Goal: Use online tool/utility: Utilize a website feature to perform a specific function

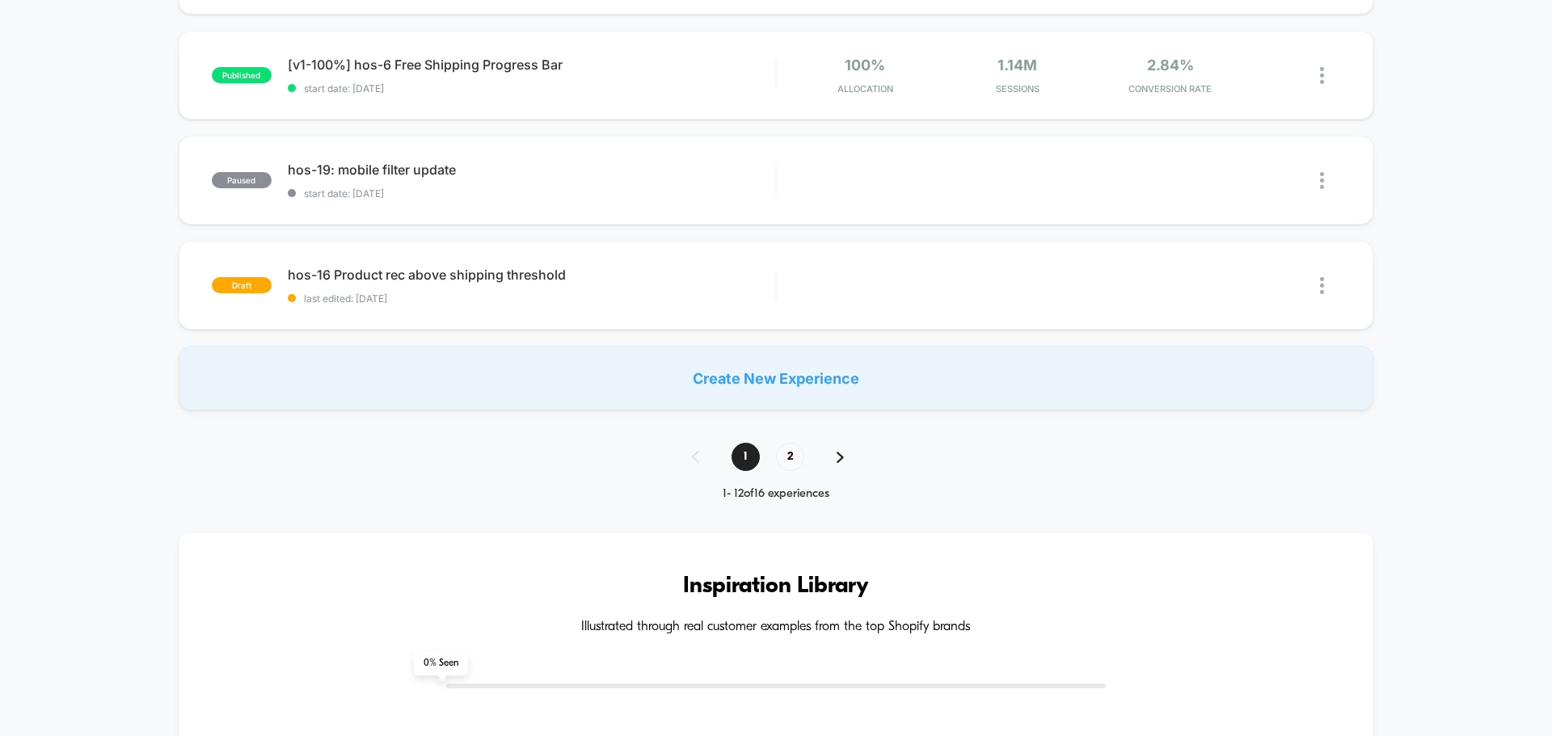
scroll to position [1212, 0]
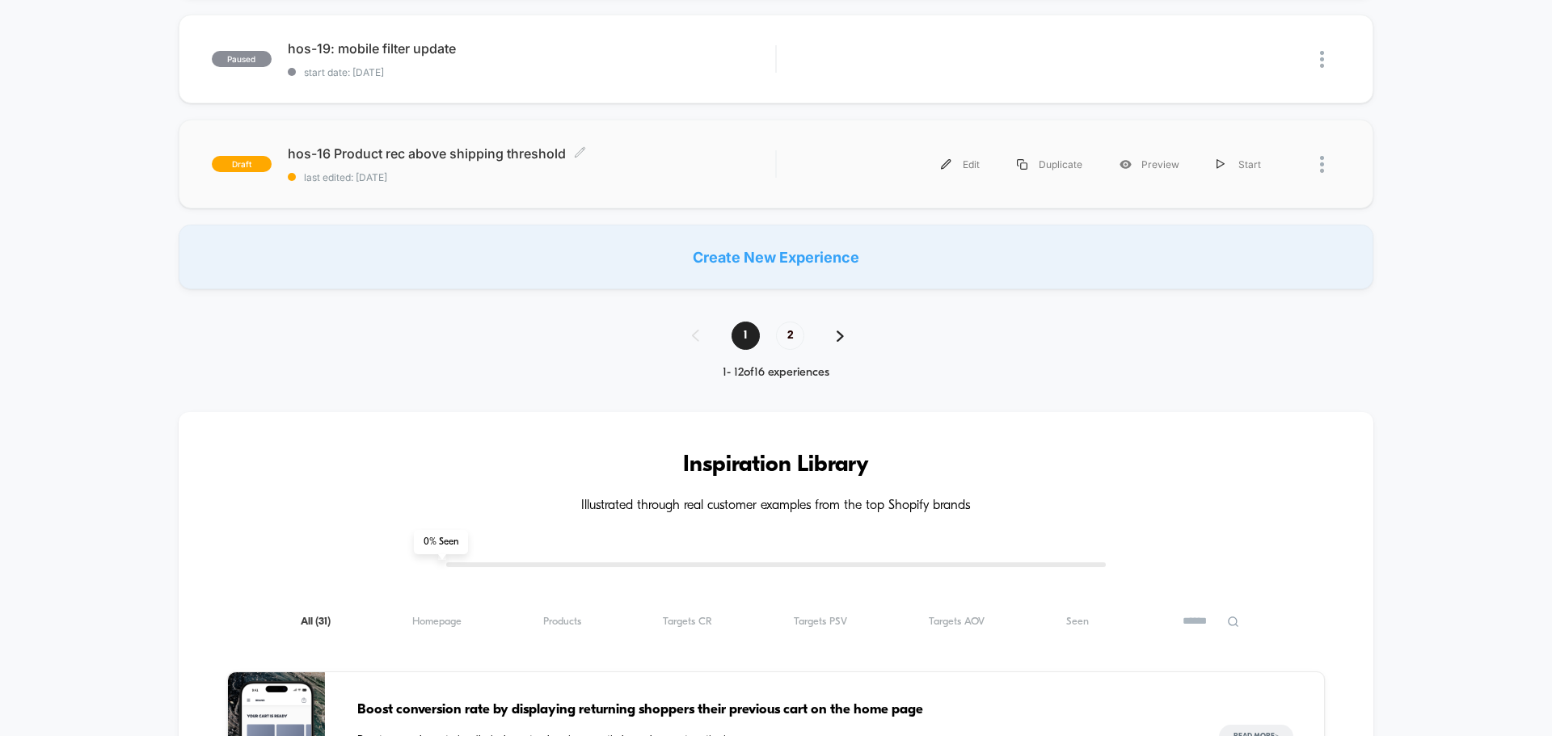
click at [458, 154] on span "hos-16 Product rec above shipping threshold Click to edit experience details" at bounding box center [531, 153] width 487 height 16
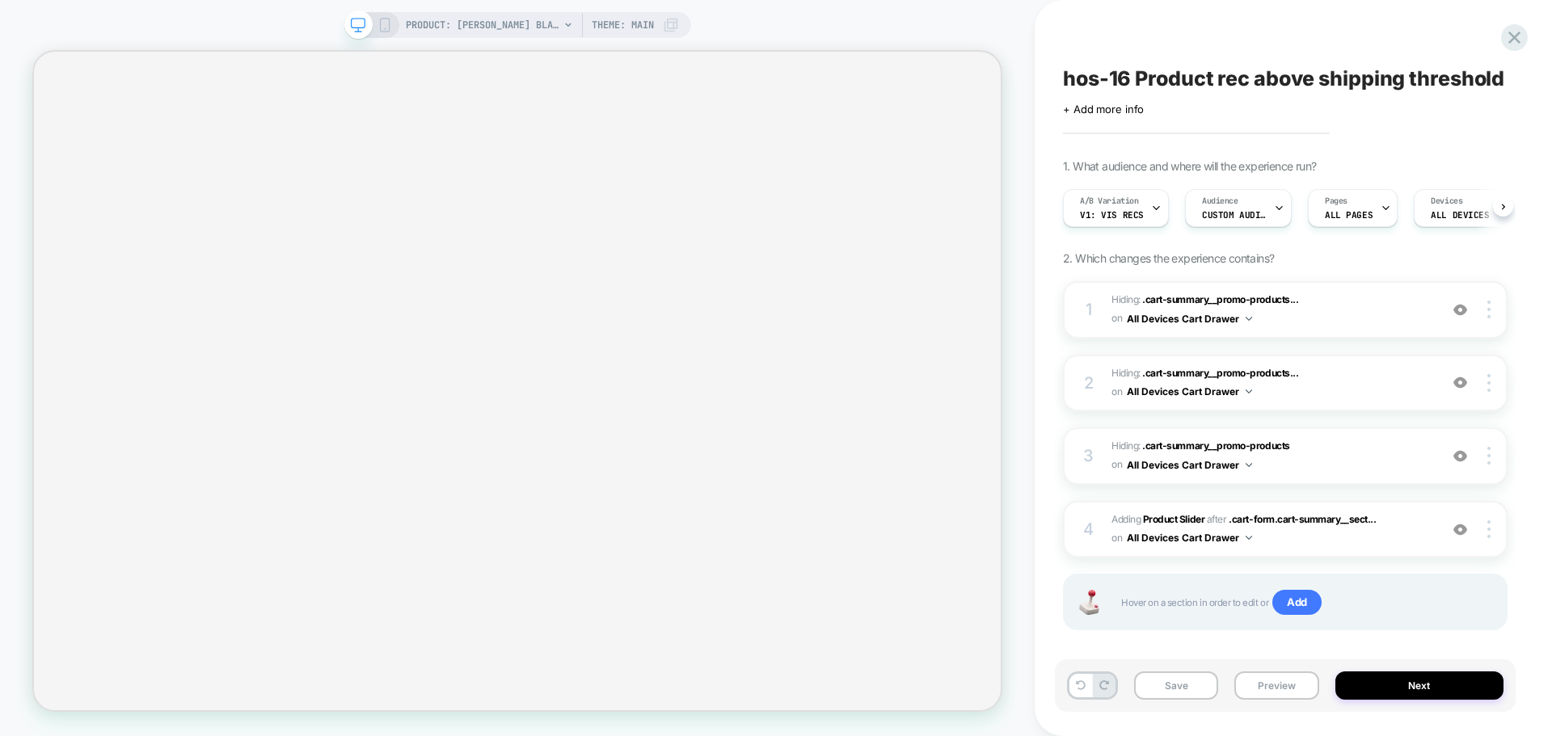
scroll to position [0, 1]
click at [1180, 520] on b "Product Slider" at bounding box center [1173, 519] width 61 height 12
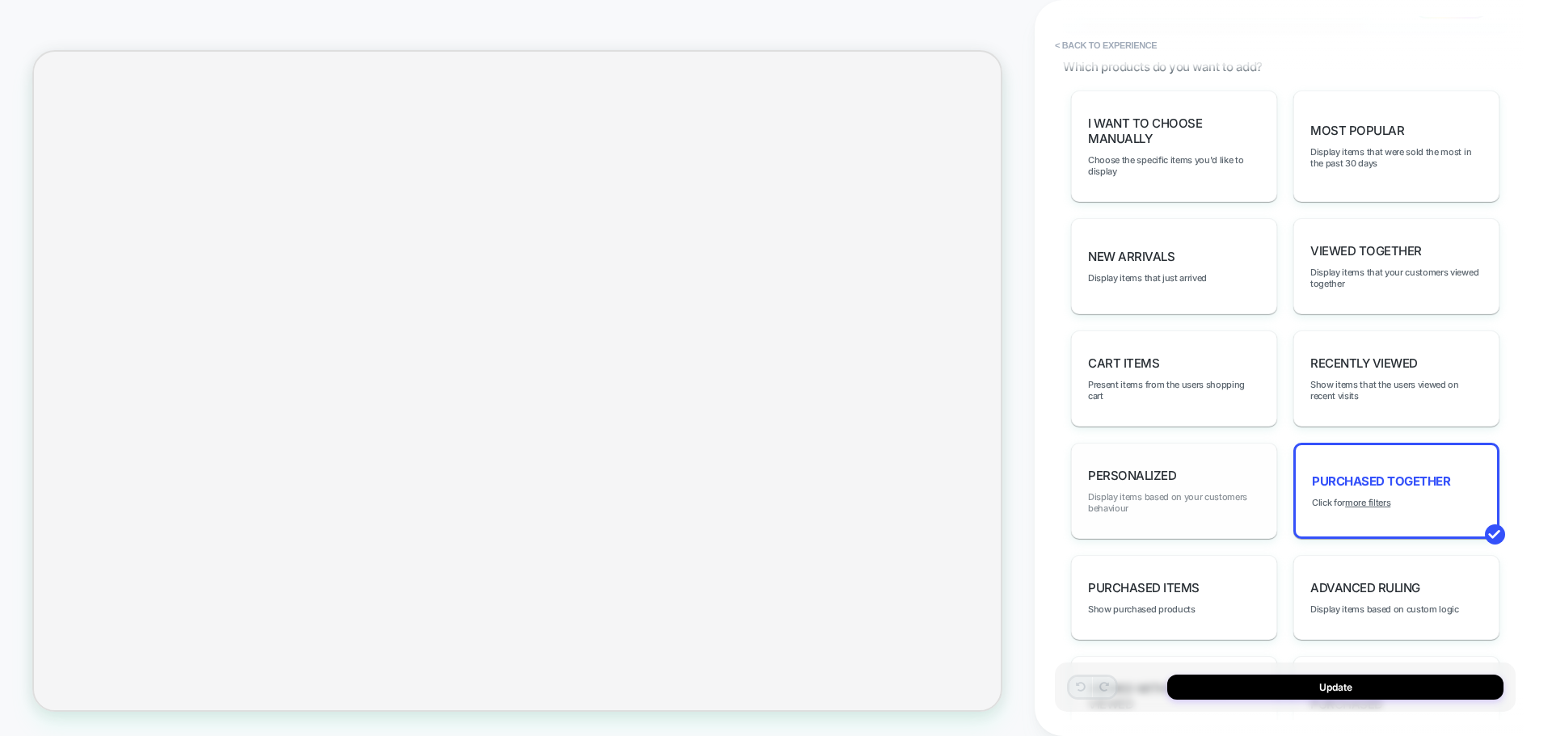
scroll to position [889, 0]
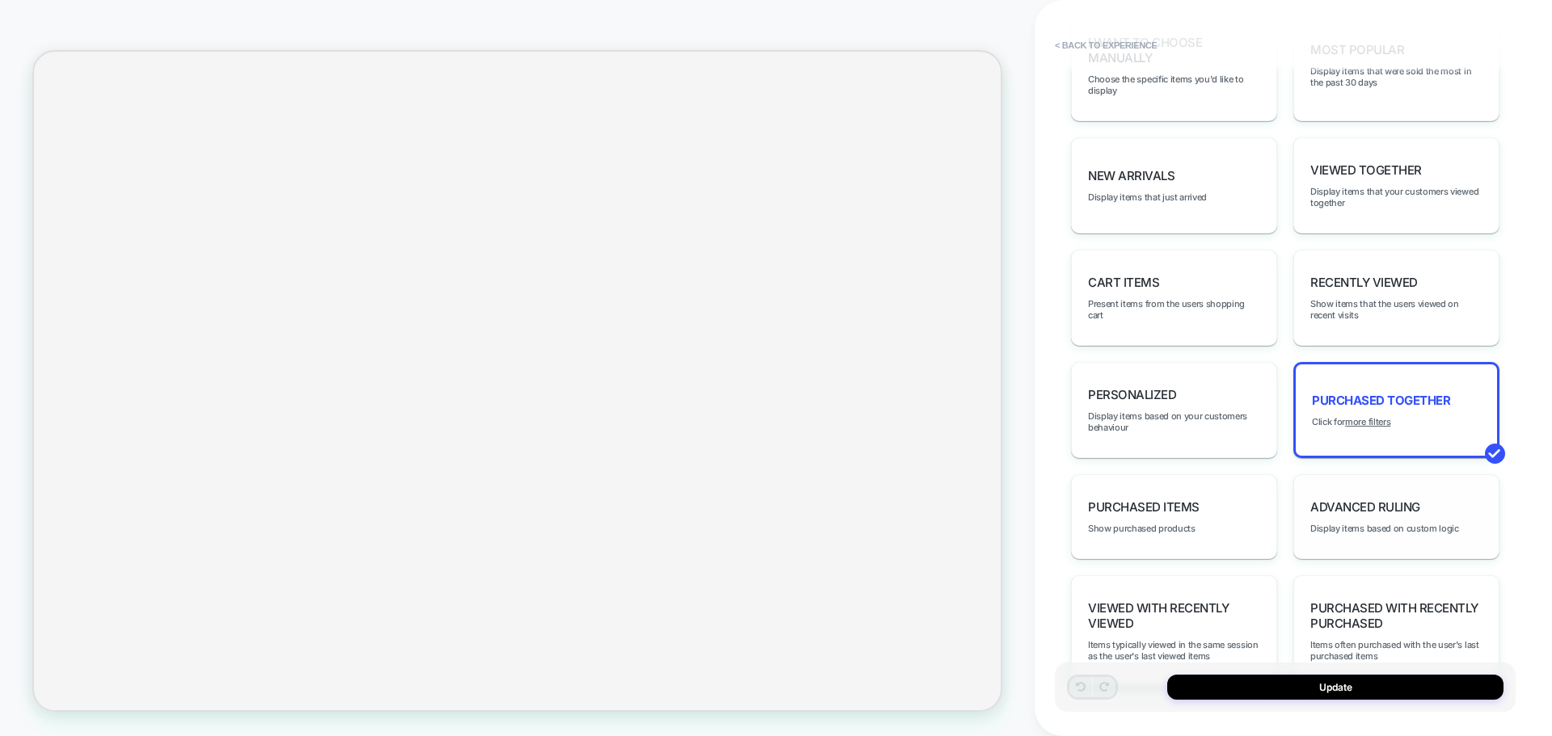
click at [1376, 510] on span "Advanced Ruling" at bounding box center [1365, 506] width 110 height 15
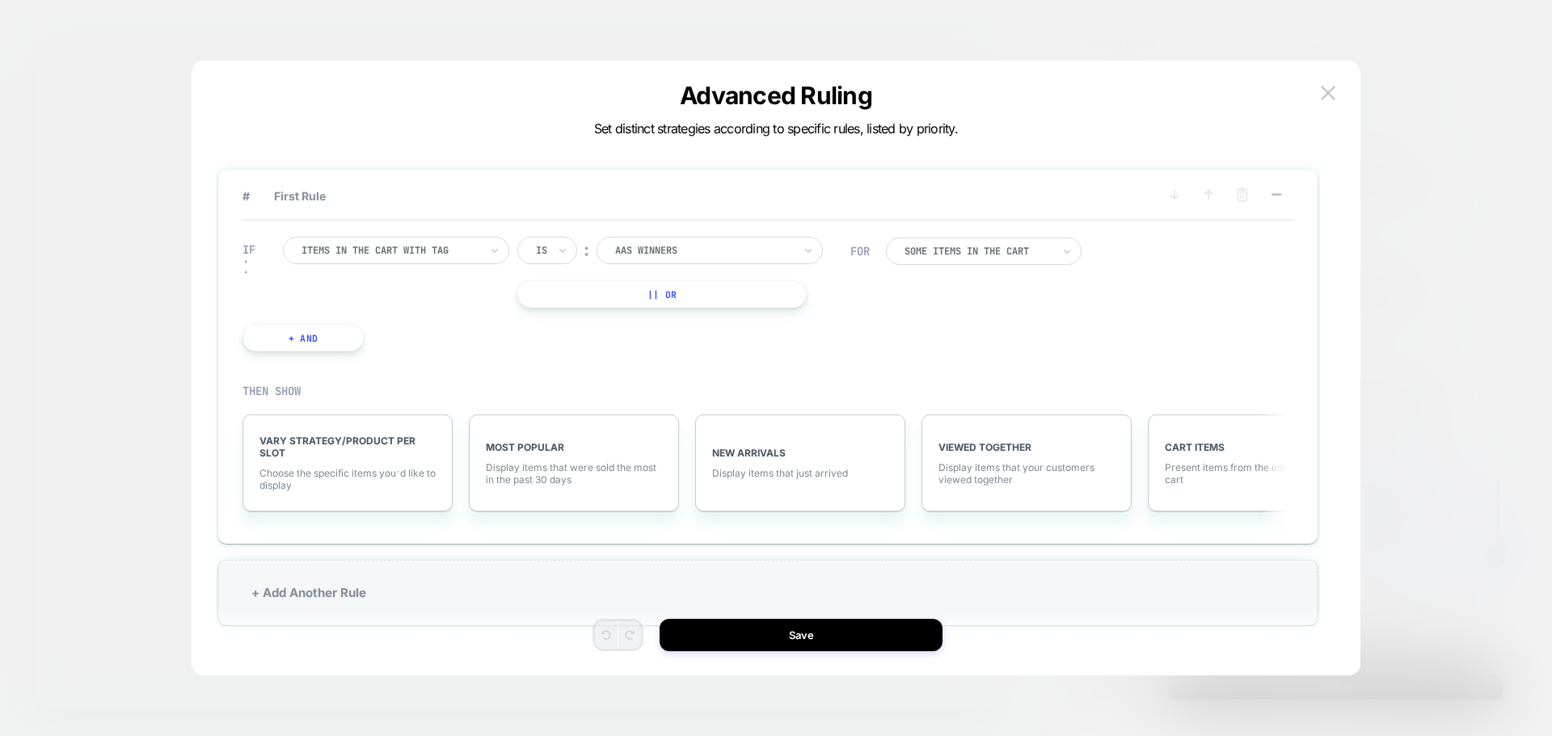
click at [464, 258] on div "Items in the cart with tag" at bounding box center [390, 251] width 181 height 18
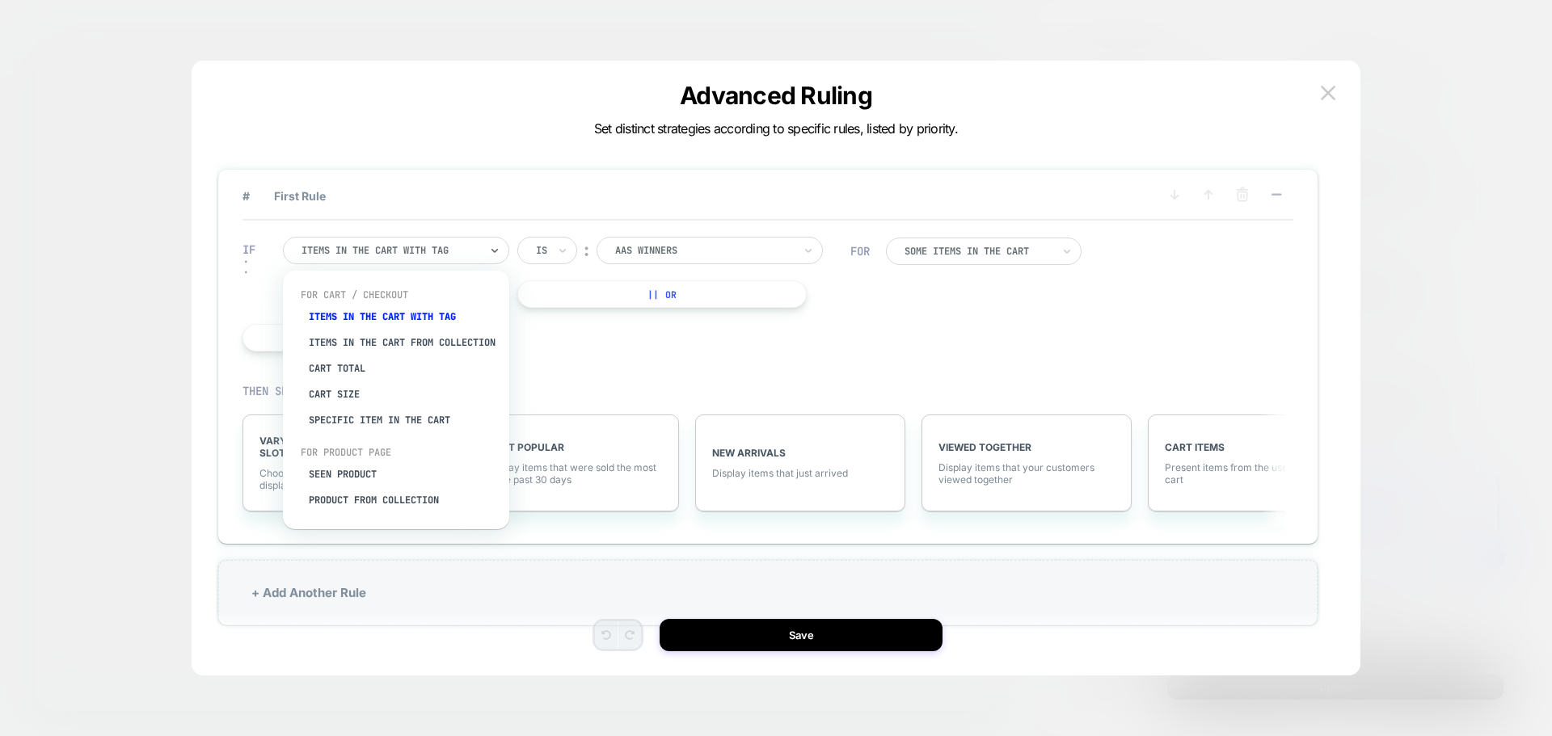
click at [821, 259] on div "AAS Winners" at bounding box center [709, 250] width 226 height 27
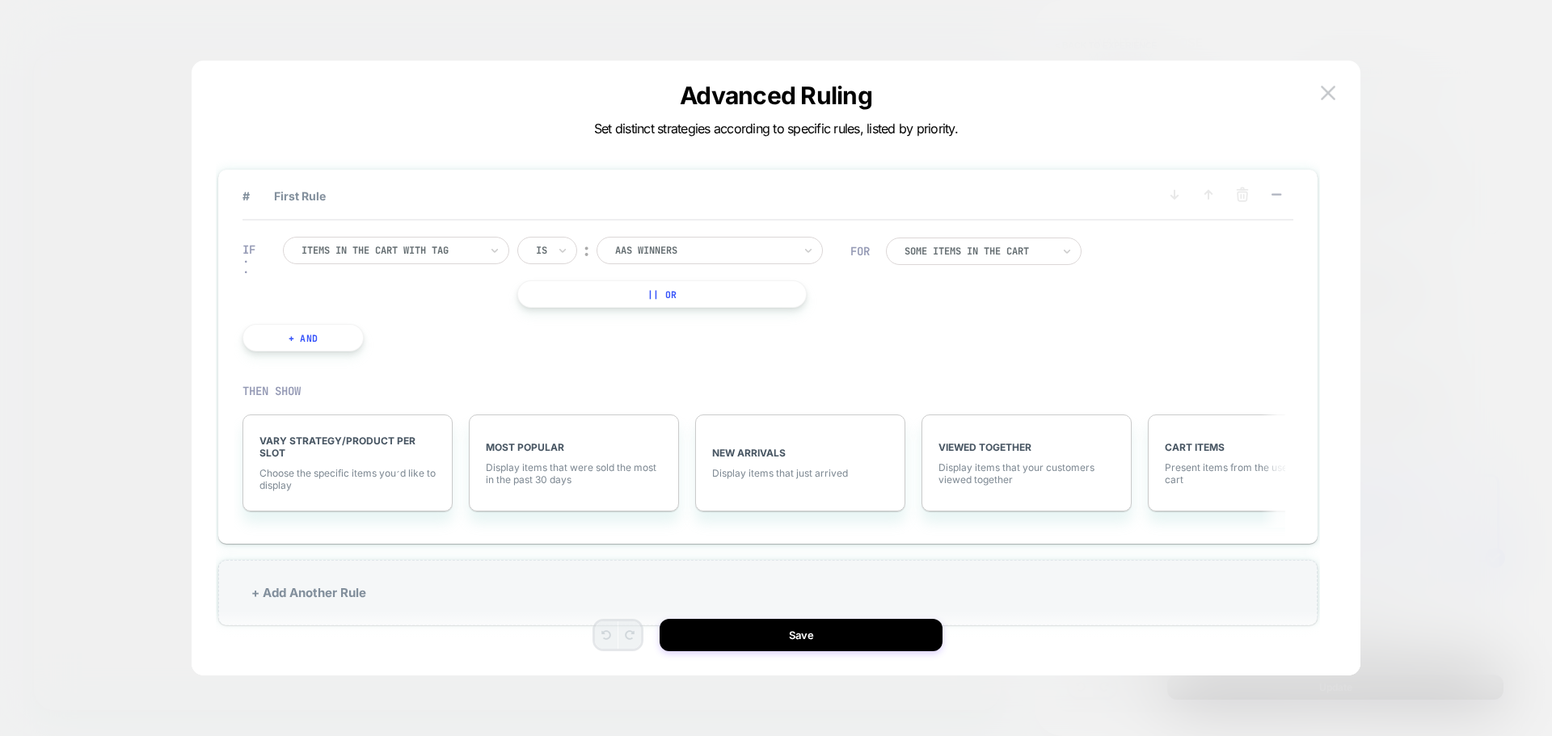
scroll to position [48, 0]
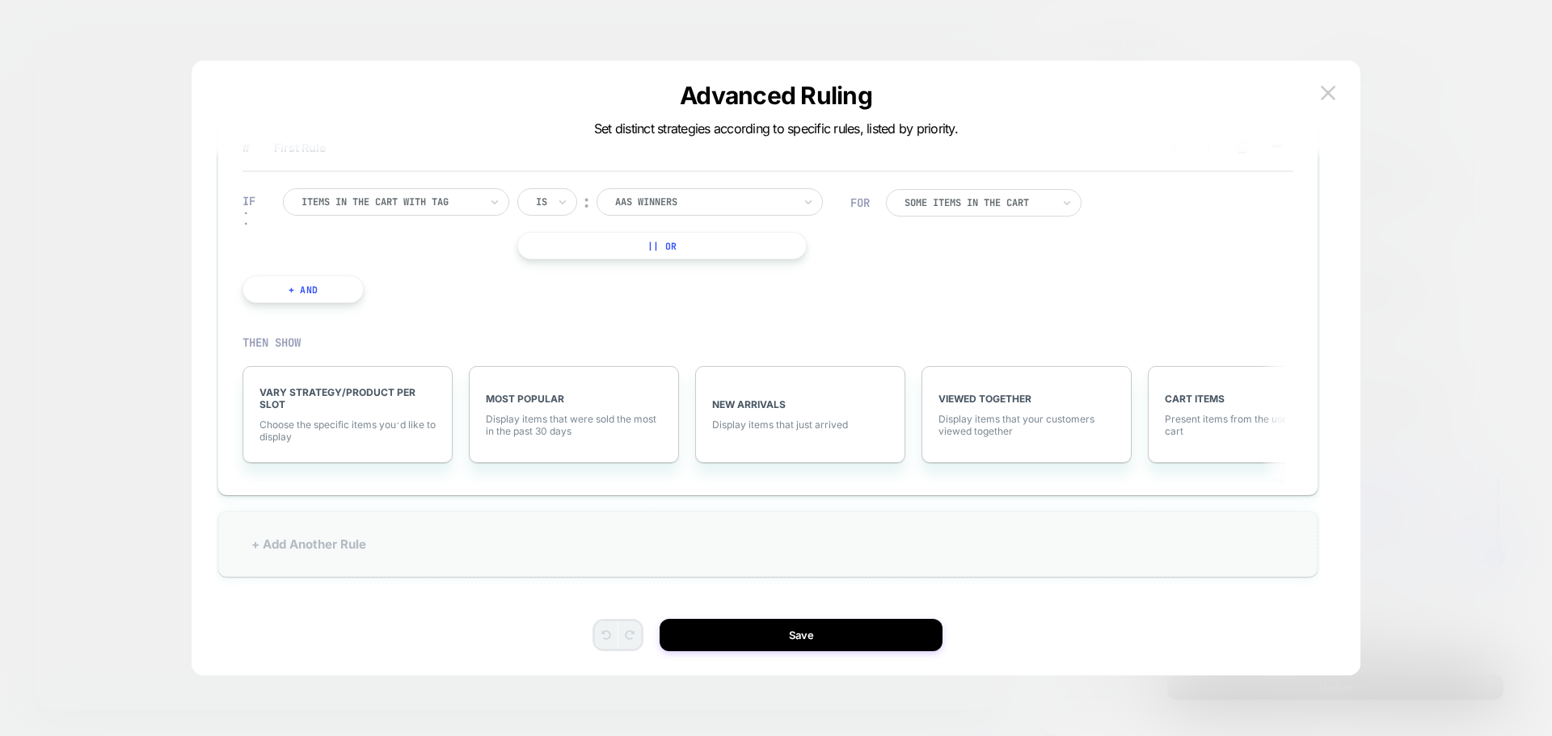
click at [331, 554] on div "+ Add Another Rule" at bounding box center [767, 544] width 1099 height 65
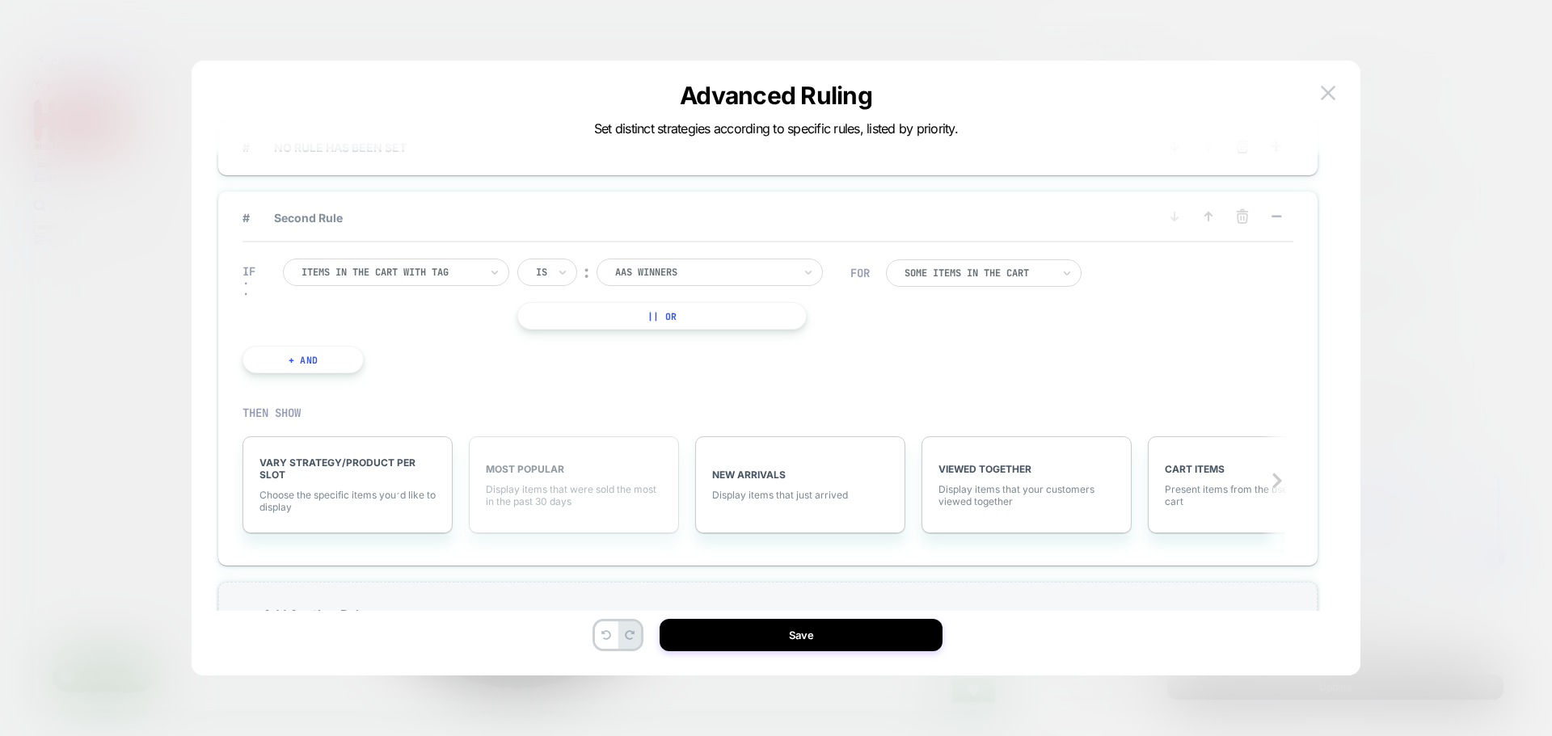
scroll to position [0, 0]
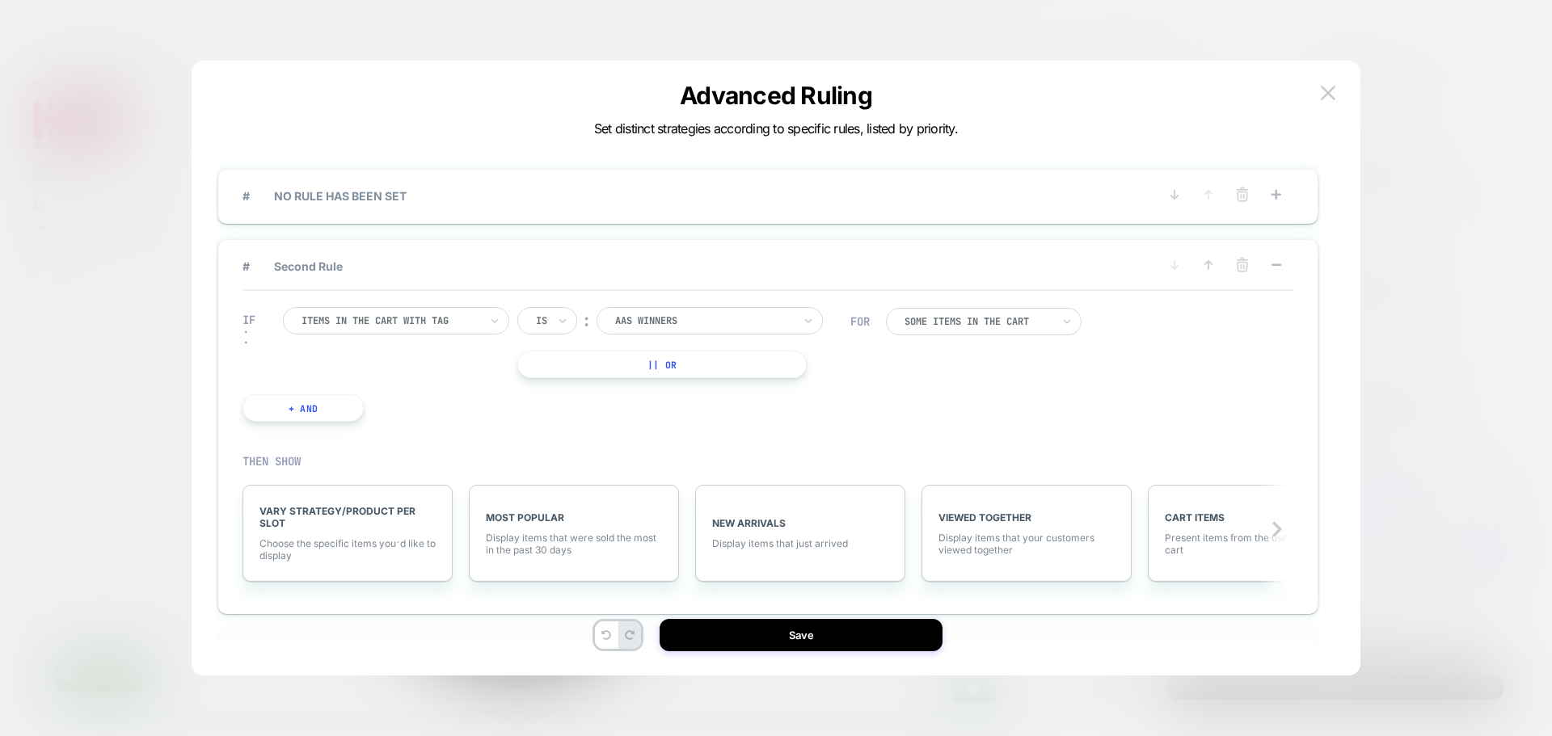
click at [1252, 265] on button at bounding box center [1242, 266] width 26 height 20
click at [1080, 300] on button "YES" at bounding box center [1079, 290] width 83 height 27
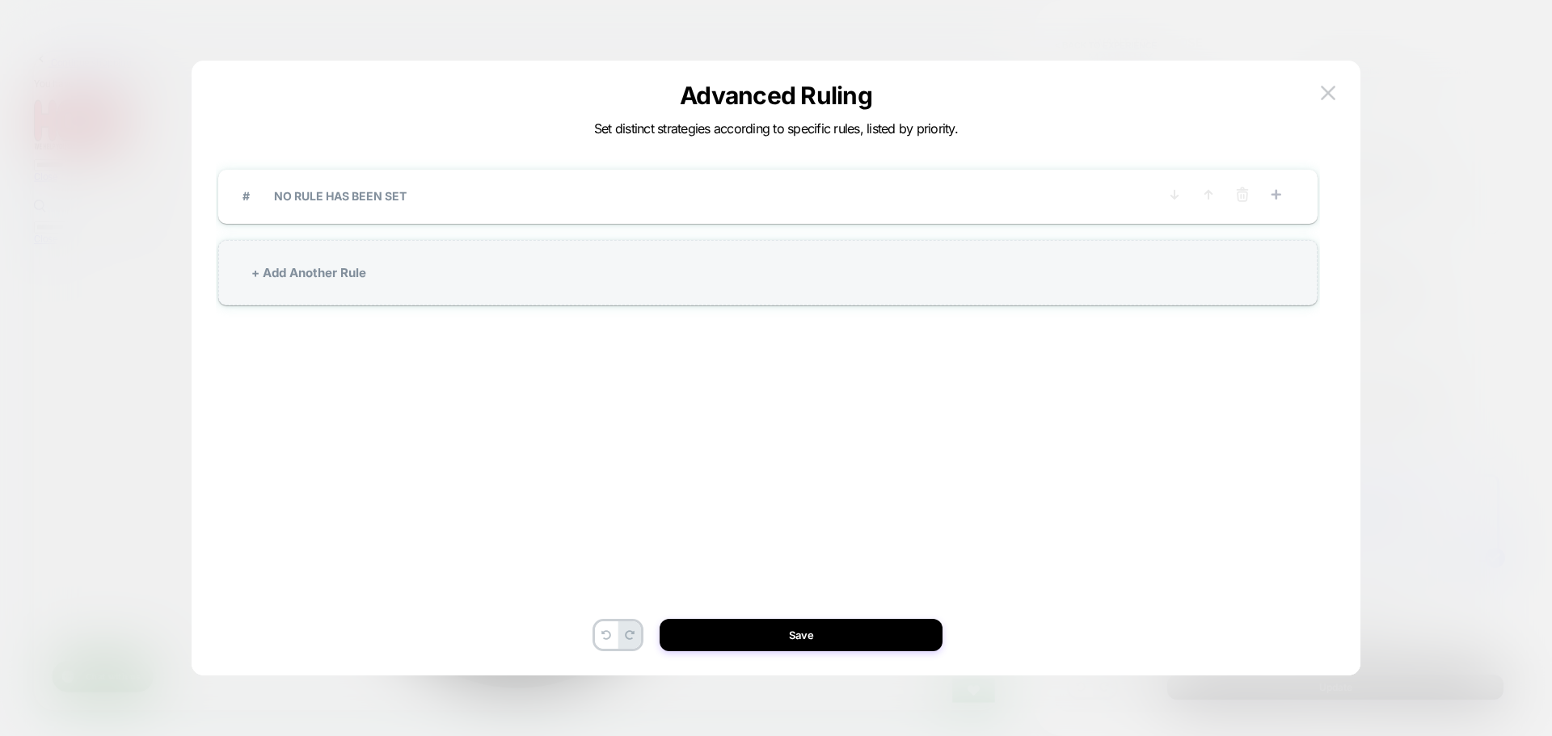
click at [440, 185] on div "# NO RULE HAS BEEN SET" at bounding box center [767, 197] width 1099 height 54
drag, startPoint x: 428, startPoint y: 200, endPoint x: 440, endPoint y: 201, distance: 11.4
click at [428, 200] on span "# NO RULE HAS BEEN SET" at bounding box center [699, 196] width 915 height 14
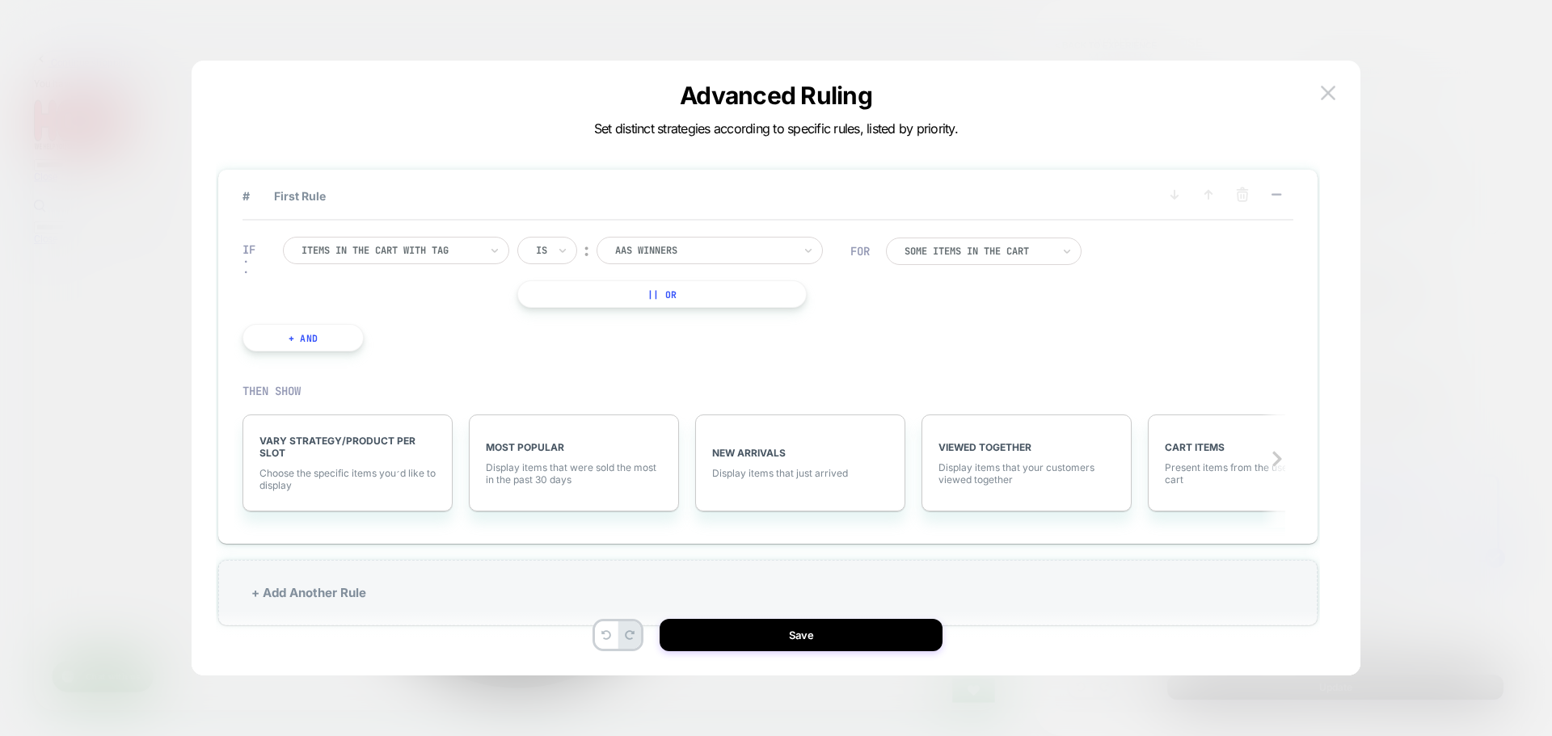
click at [457, 249] on div at bounding box center [390, 250] width 178 height 15
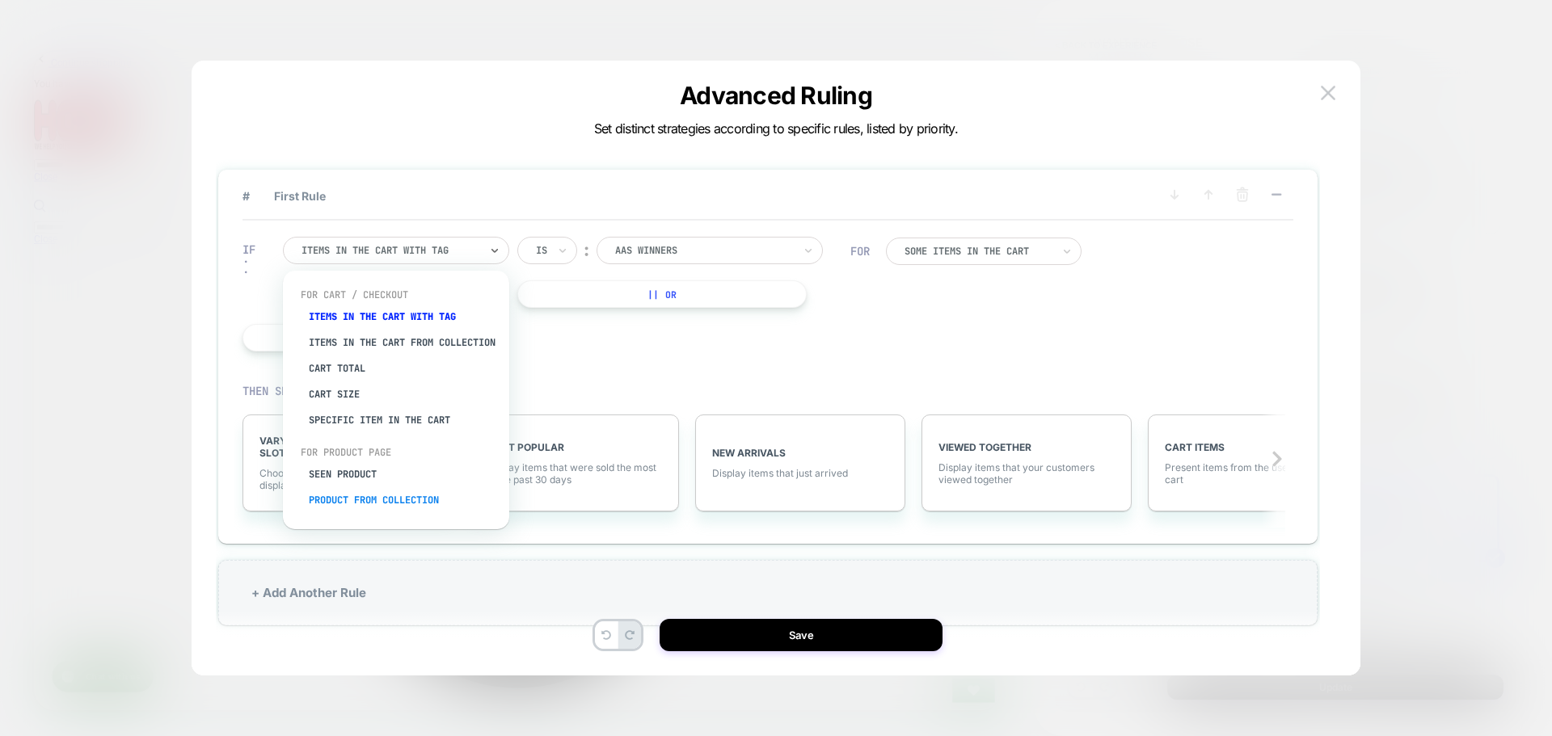
scroll to position [40, 0]
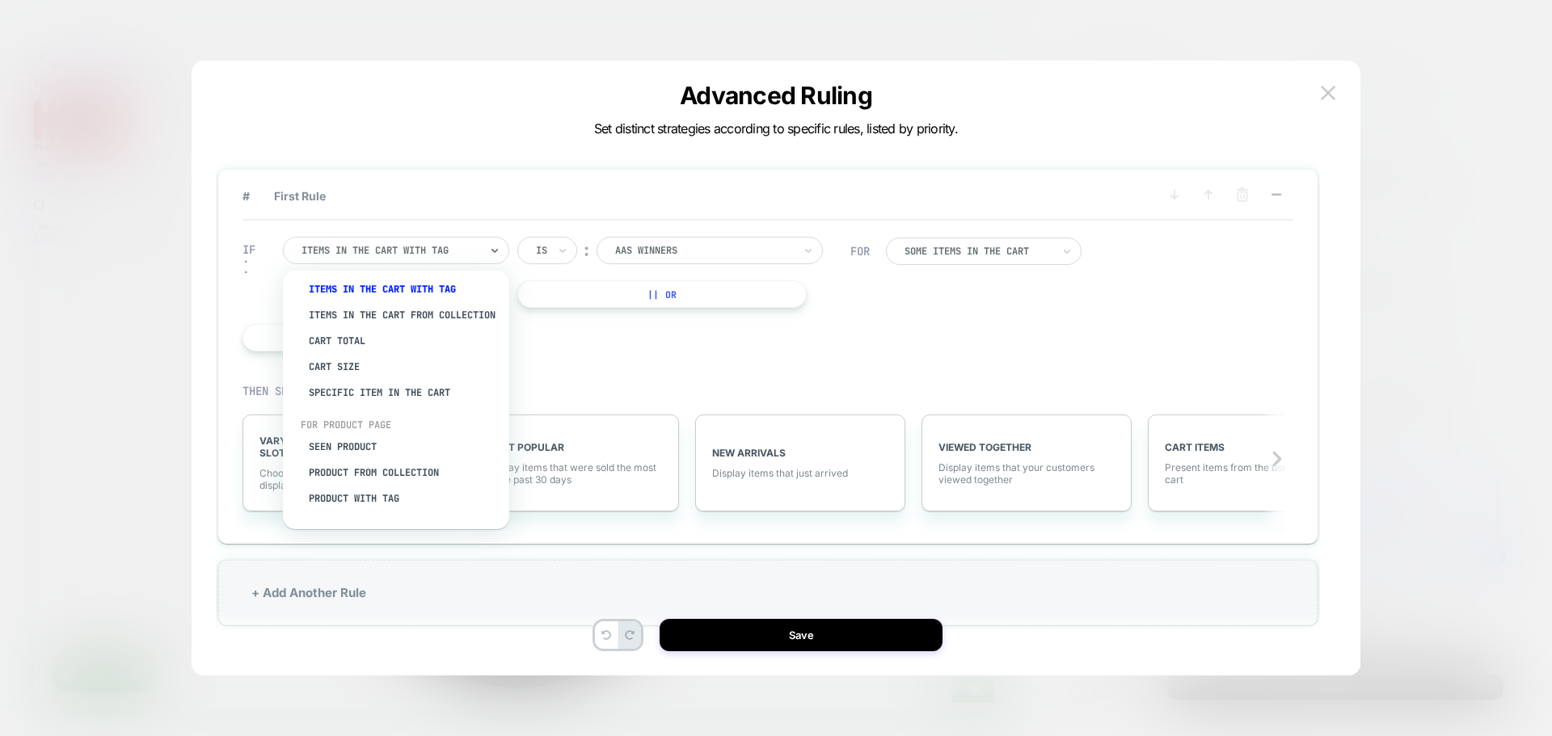
click at [643, 257] on div at bounding box center [704, 250] width 178 height 15
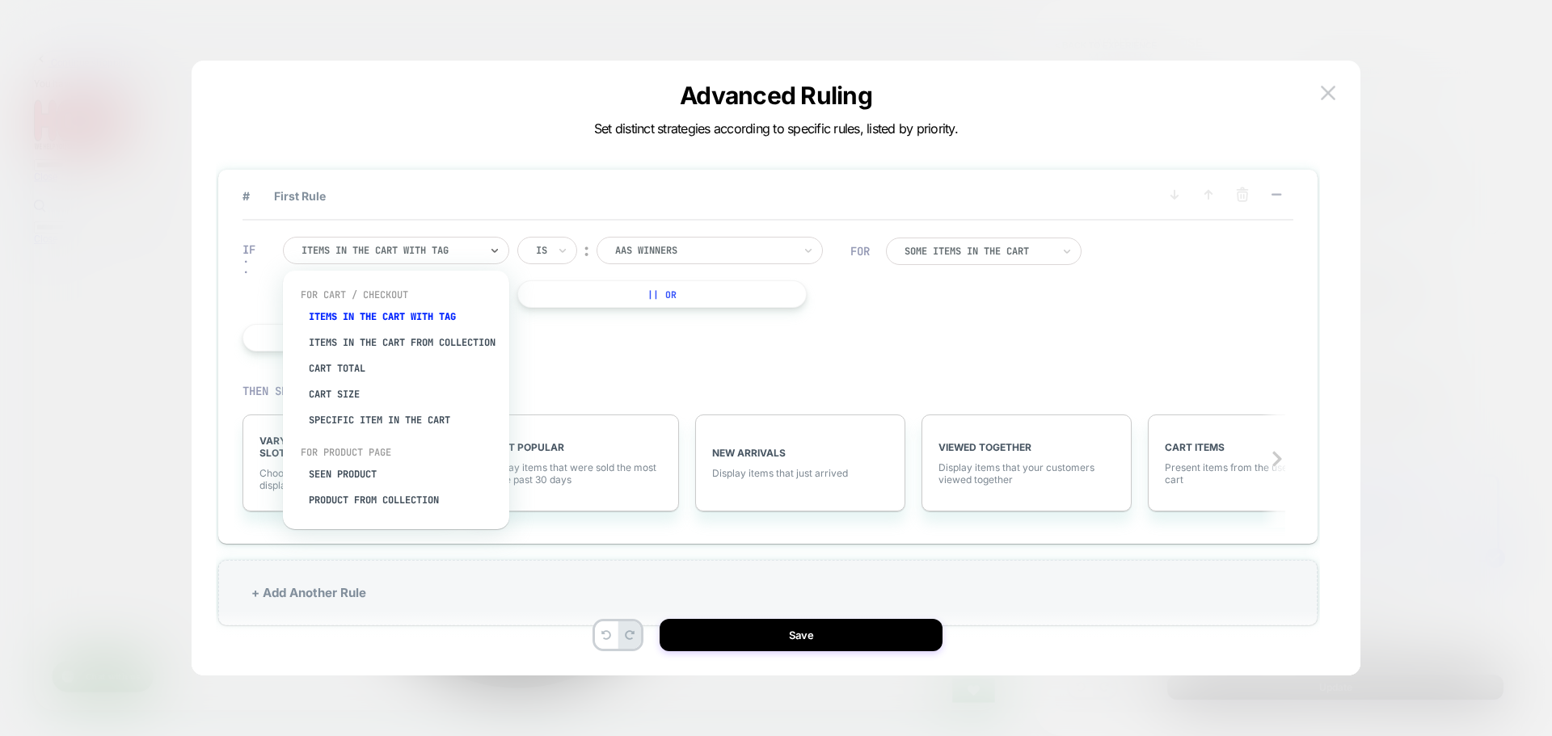
click at [428, 260] on div "Items in the cart with tag" at bounding box center [396, 250] width 226 height 27
click at [369, 372] on div "Cart Total" at bounding box center [404, 369] width 210 height 26
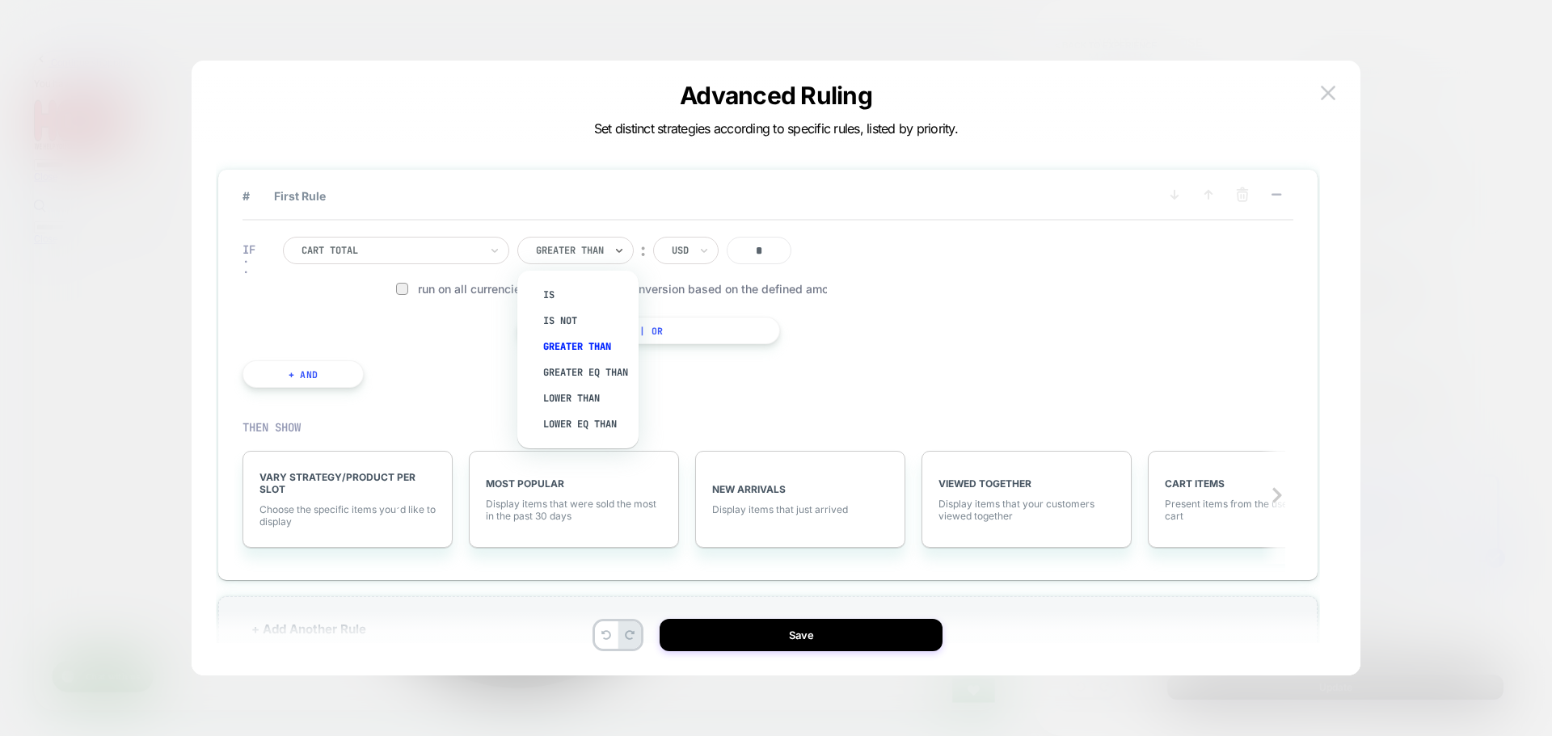
click at [604, 259] on div "Greater Than" at bounding box center [569, 251] width 71 height 18
click at [605, 432] on div "Lower Eq Than" at bounding box center [585, 424] width 105 height 26
click at [684, 244] on input "text" at bounding box center [680, 250] width 6 height 15
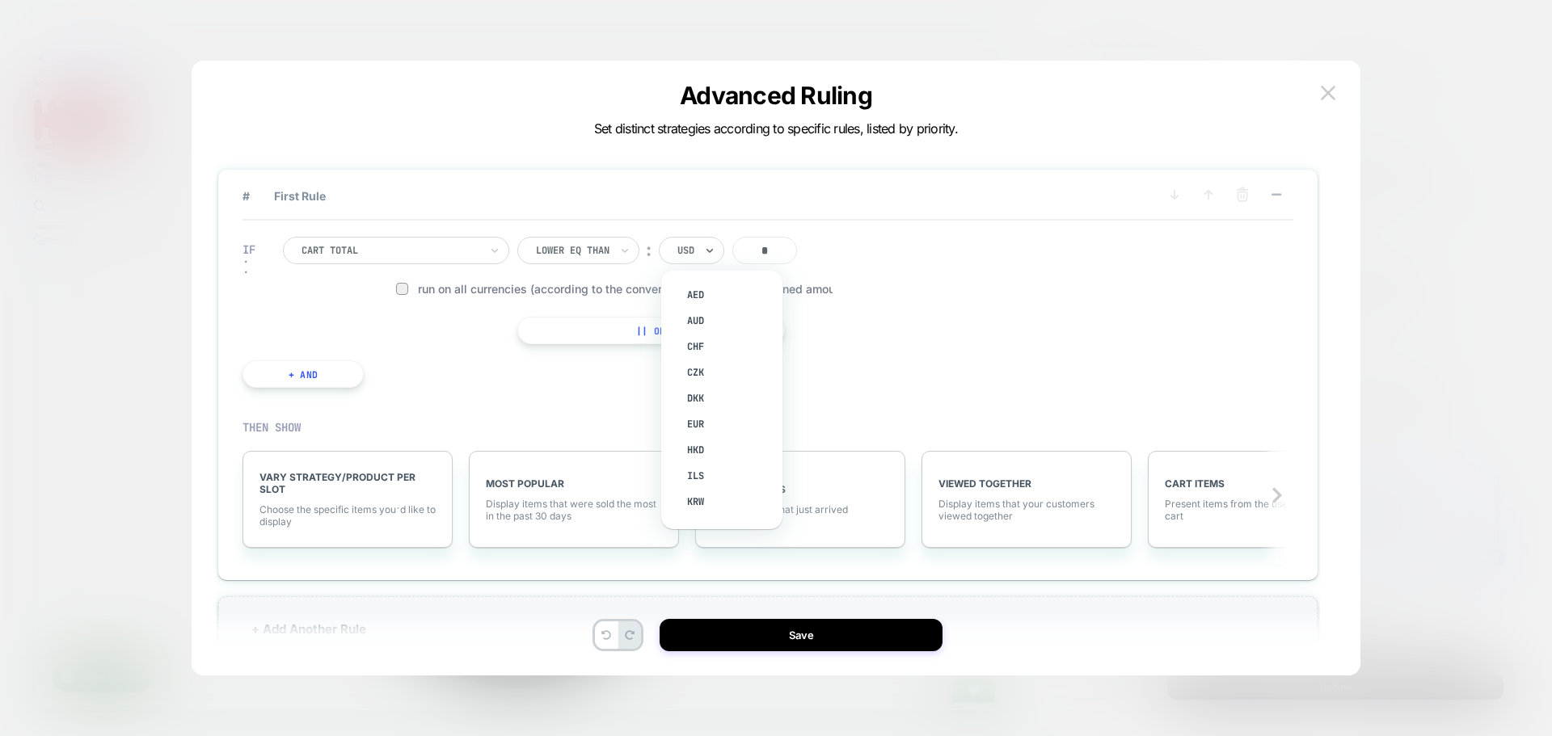
click at [794, 227] on div "IF Cart Total Lower Eq Than ︰ option AED focused, 1 of 14. 14 results available…" at bounding box center [533, 313] width 598 height 200
click at [753, 254] on input "*" at bounding box center [764, 250] width 65 height 27
type input "***"
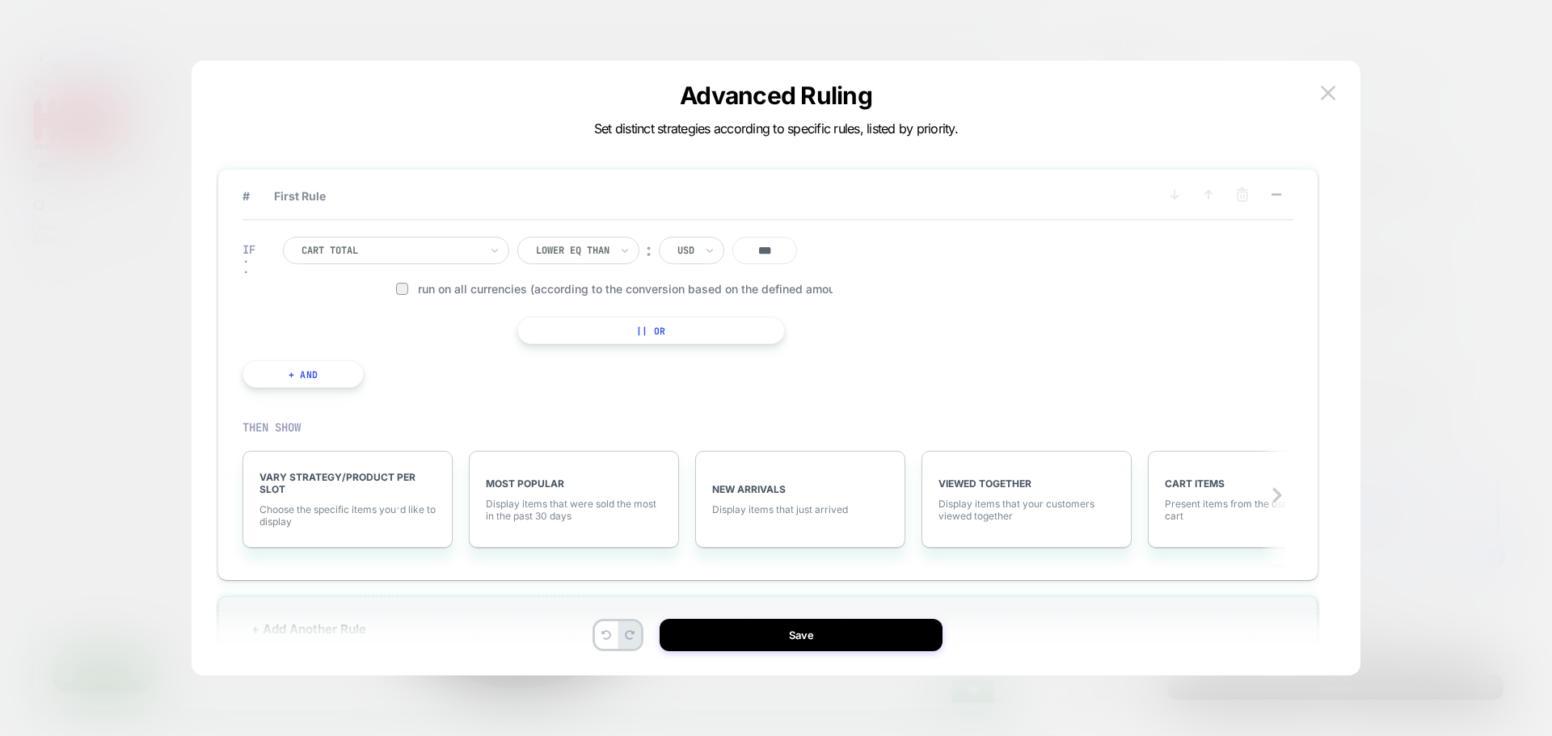
click at [946, 400] on div "IF Cart Total Lower Eq Than ︰ USD *** Run on all currencies (according to the c…" at bounding box center [767, 312] width 1051 height 183
click at [398, 252] on div at bounding box center [390, 250] width 178 height 15
click at [849, 369] on div "IF Cart Total Lower Eq Than ︰ USD *** Run on all currencies (according to the c…" at bounding box center [767, 312] width 1051 height 183
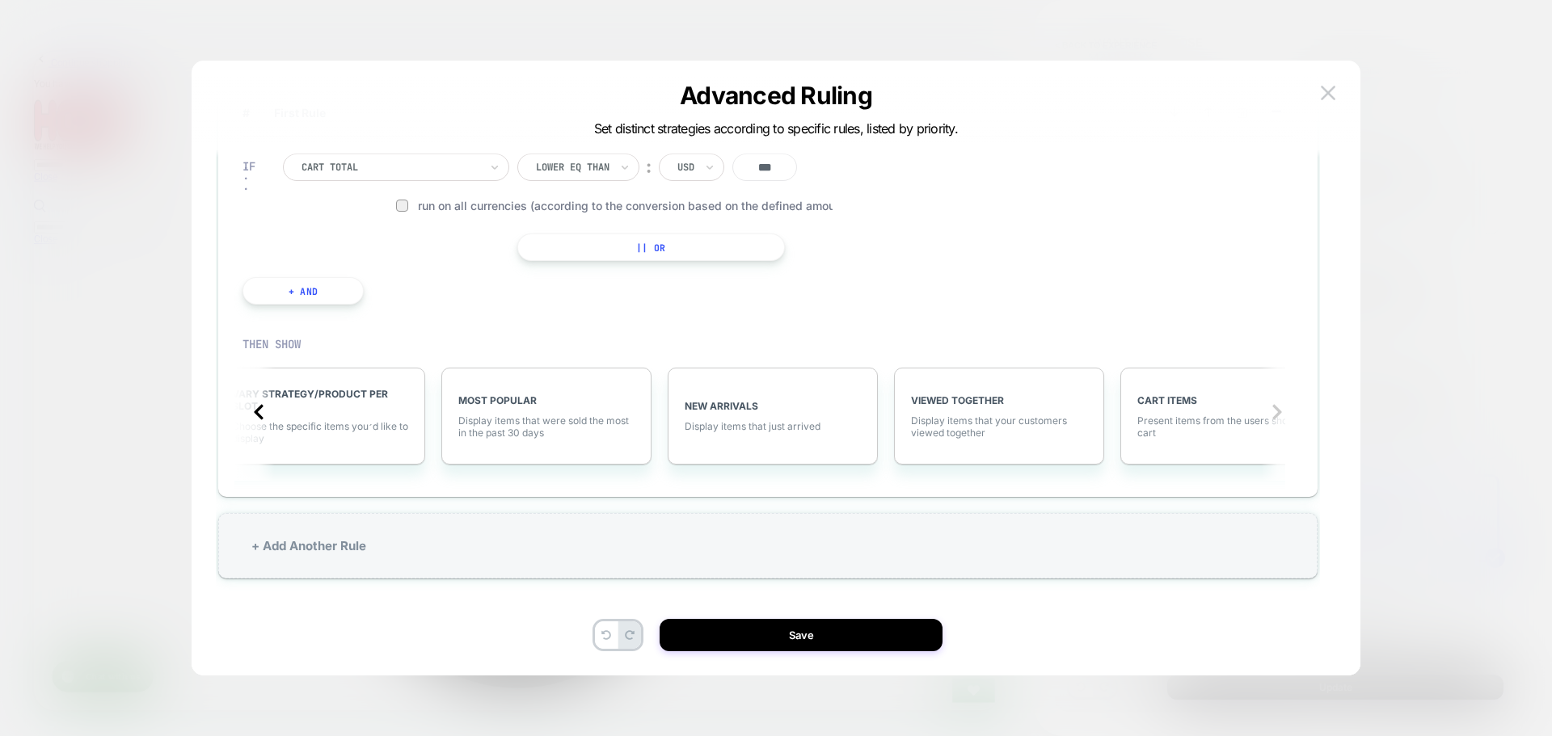
scroll to position [0, 0]
click at [72, 147] on div at bounding box center [776, 368] width 1552 height 736
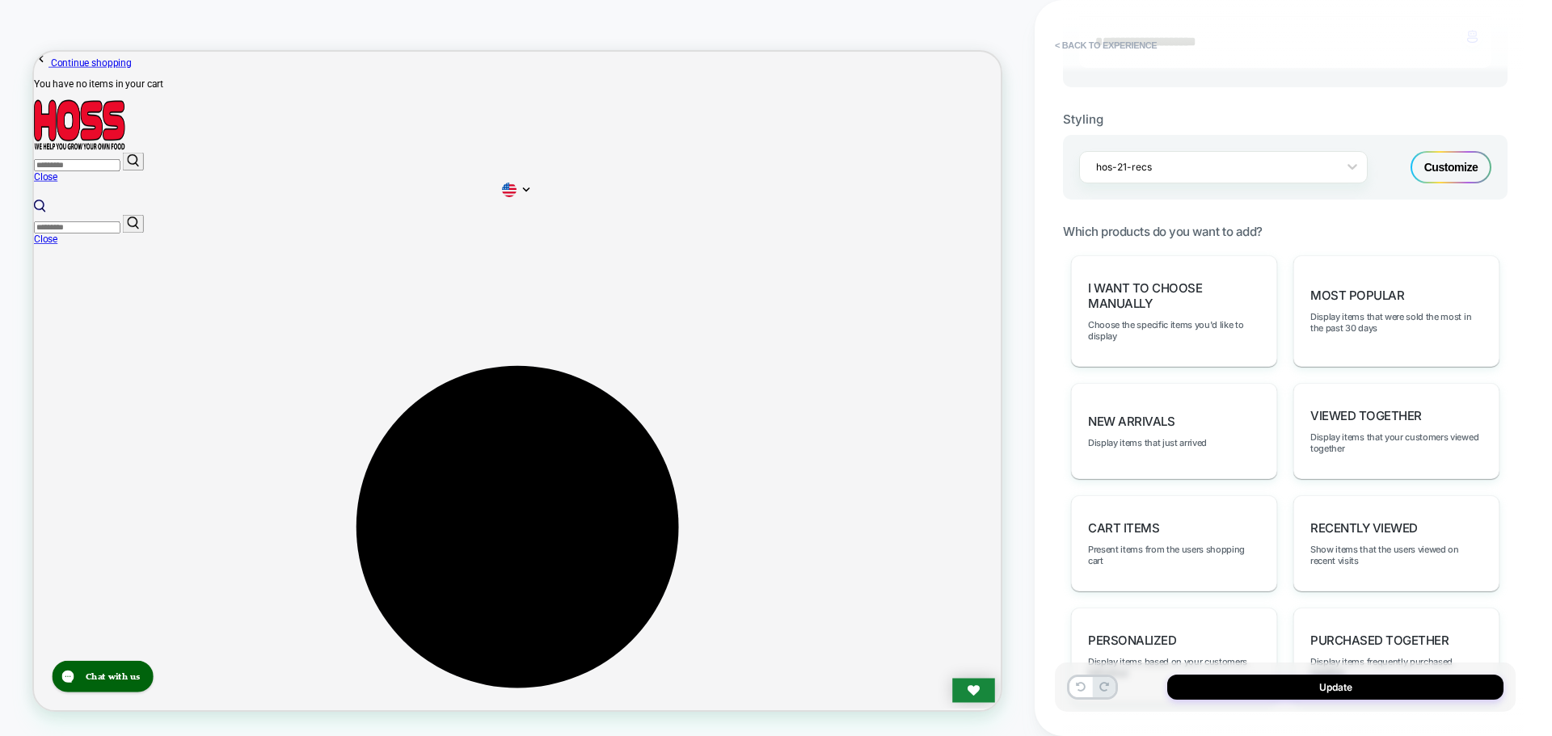
scroll to position [323, 0]
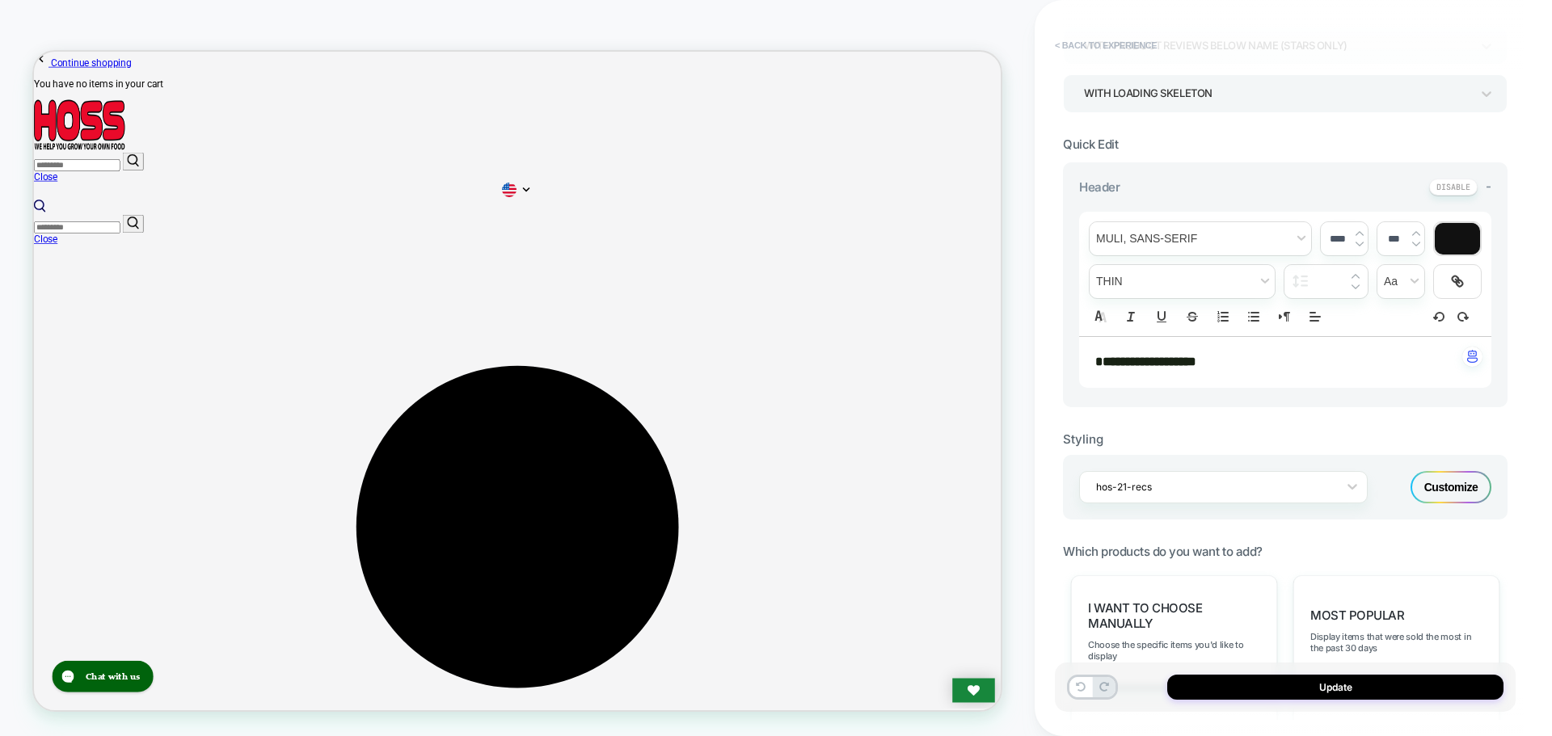
click at [1091, 45] on button "< Back to experience" at bounding box center [1106, 45] width 118 height 26
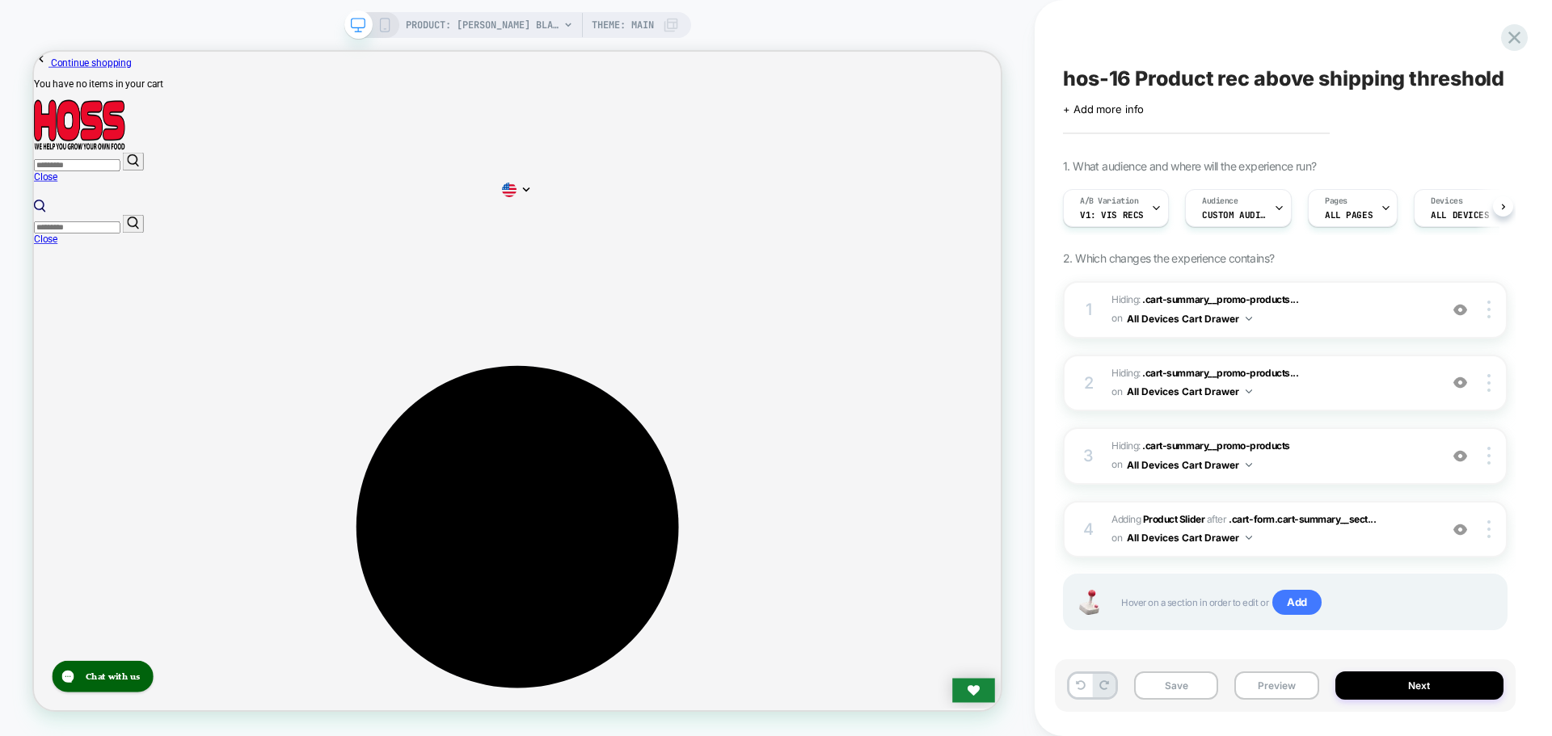
scroll to position [0, 1]
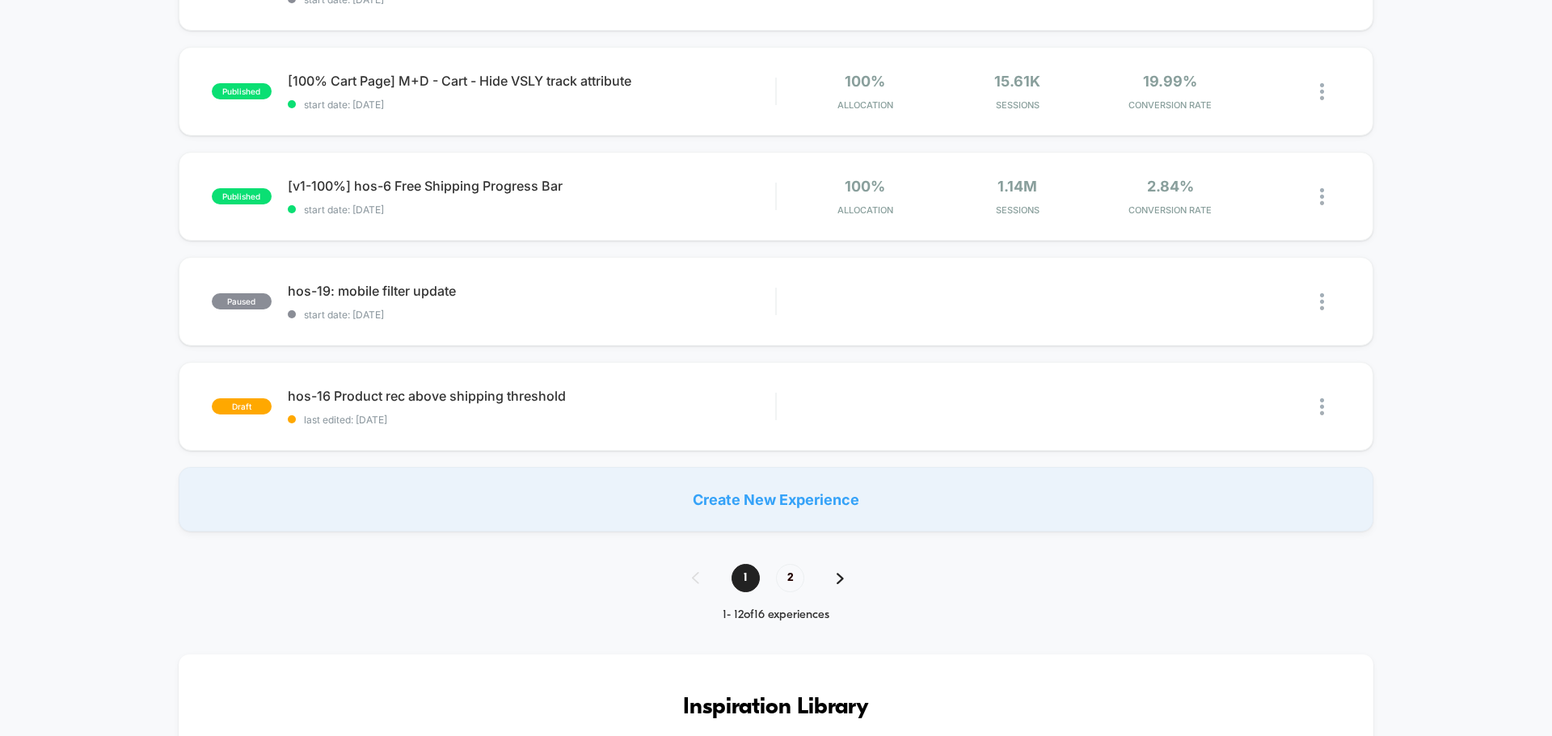
scroll to position [181, 0]
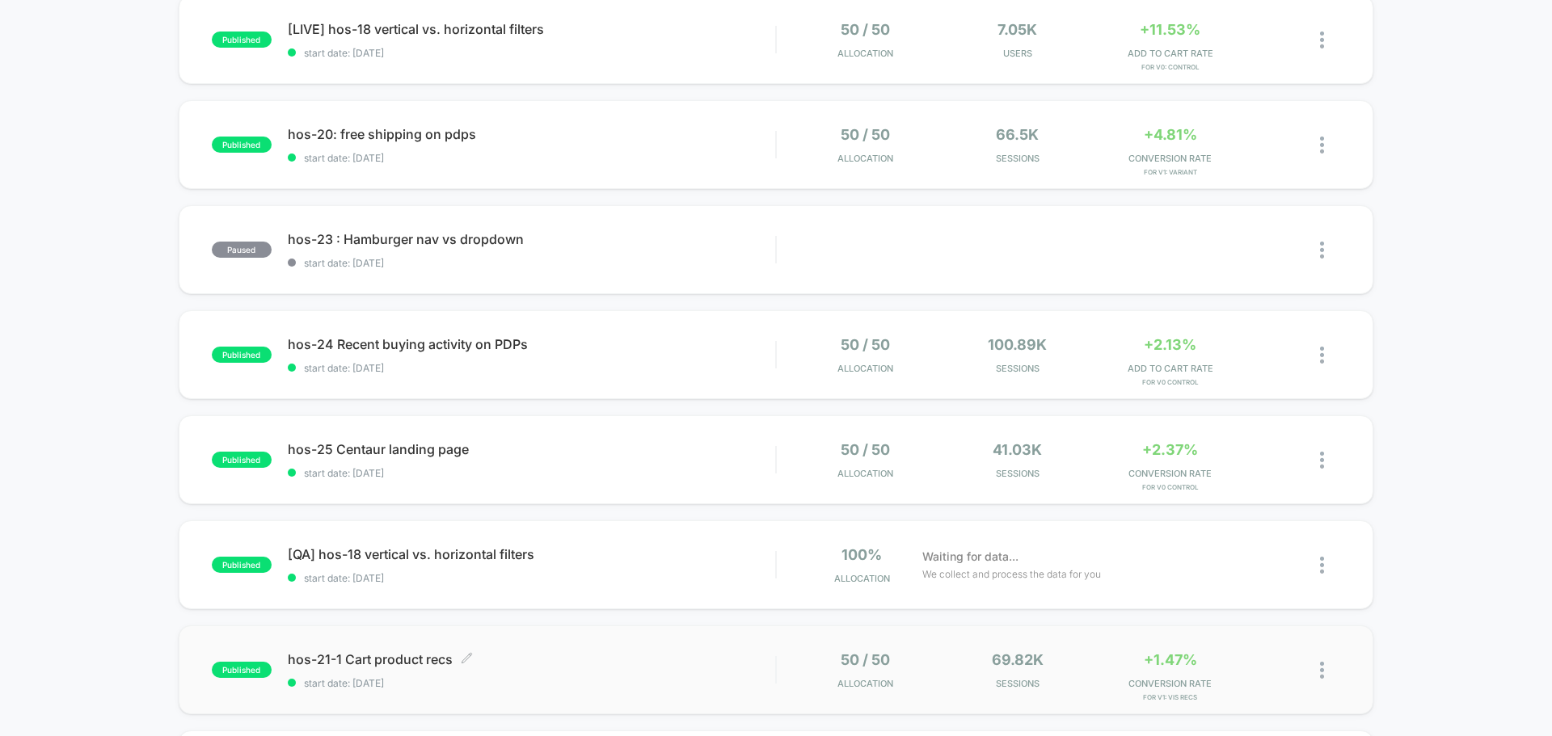
click at [474, 660] on span "hos-21-1 Cart product recs Click to edit experience details" at bounding box center [531, 659] width 487 height 16
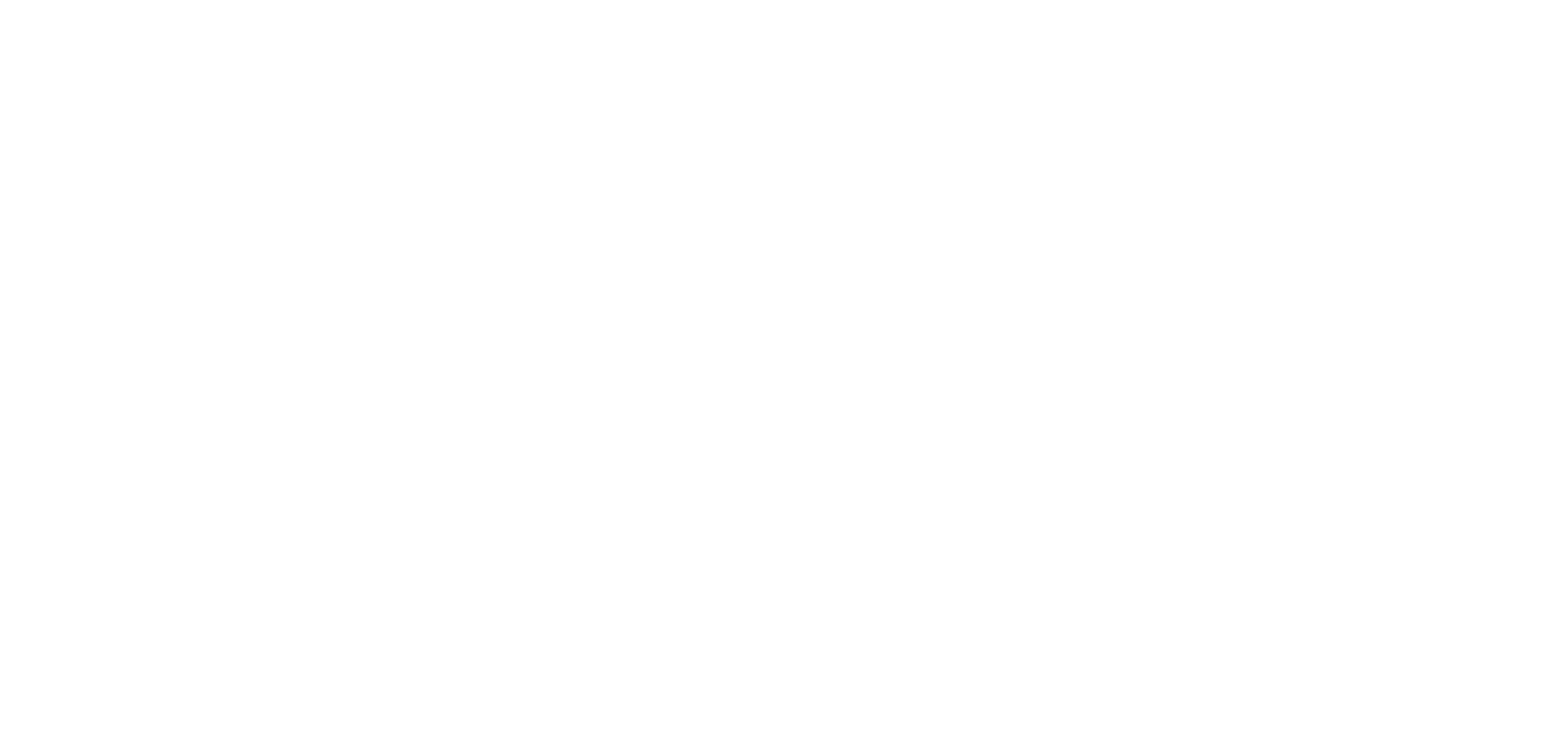
click at [469, 6] on html "Navigated to [DOMAIN_NAME] | No-code CRO for Shopify" at bounding box center [776, 3] width 1552 height 6
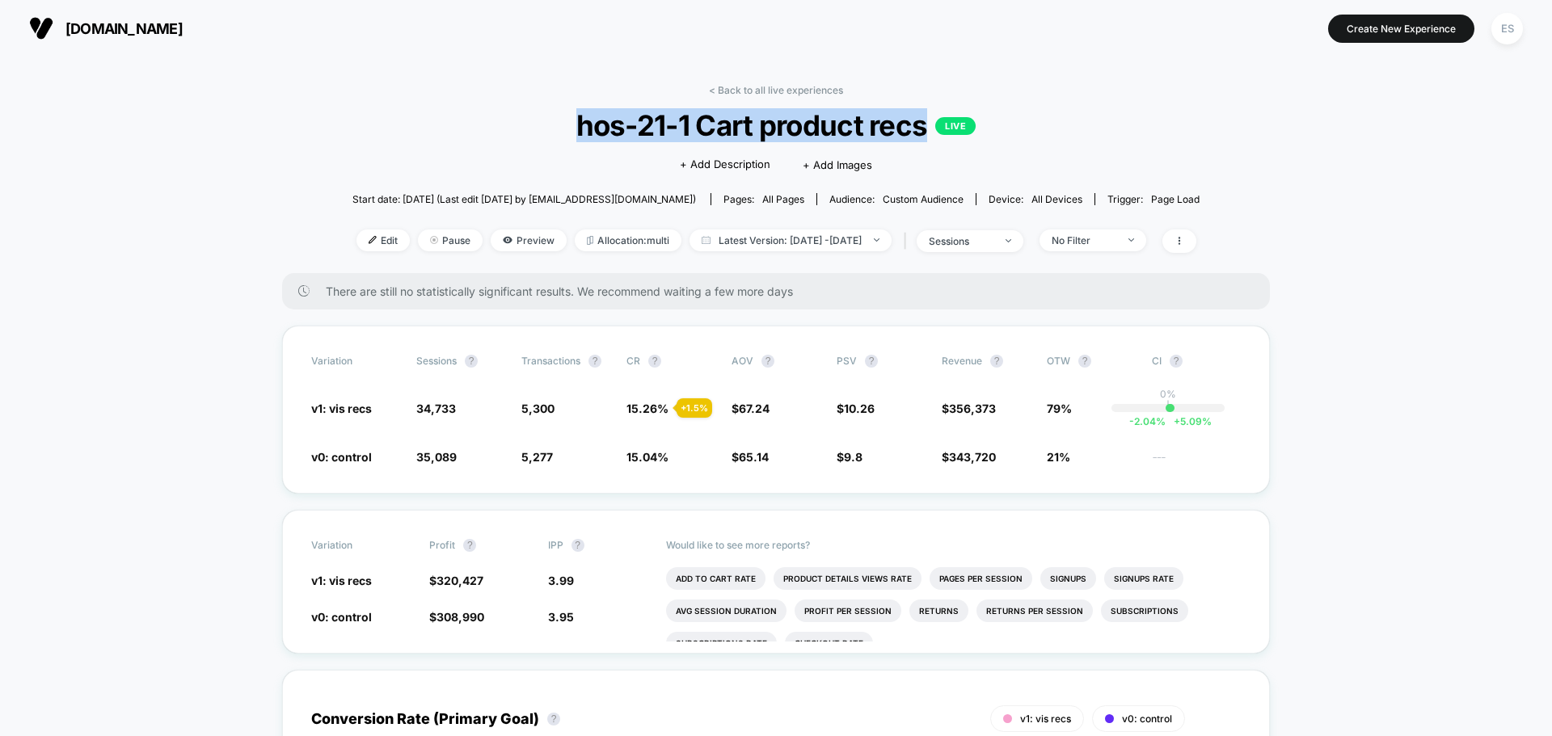
drag, startPoint x: 565, startPoint y: 115, endPoint x: 927, endPoint y: 133, distance: 362.6
click at [927, 133] on span "hos-21-1 Cart product recs LIVE" at bounding box center [776, 125] width 762 height 34
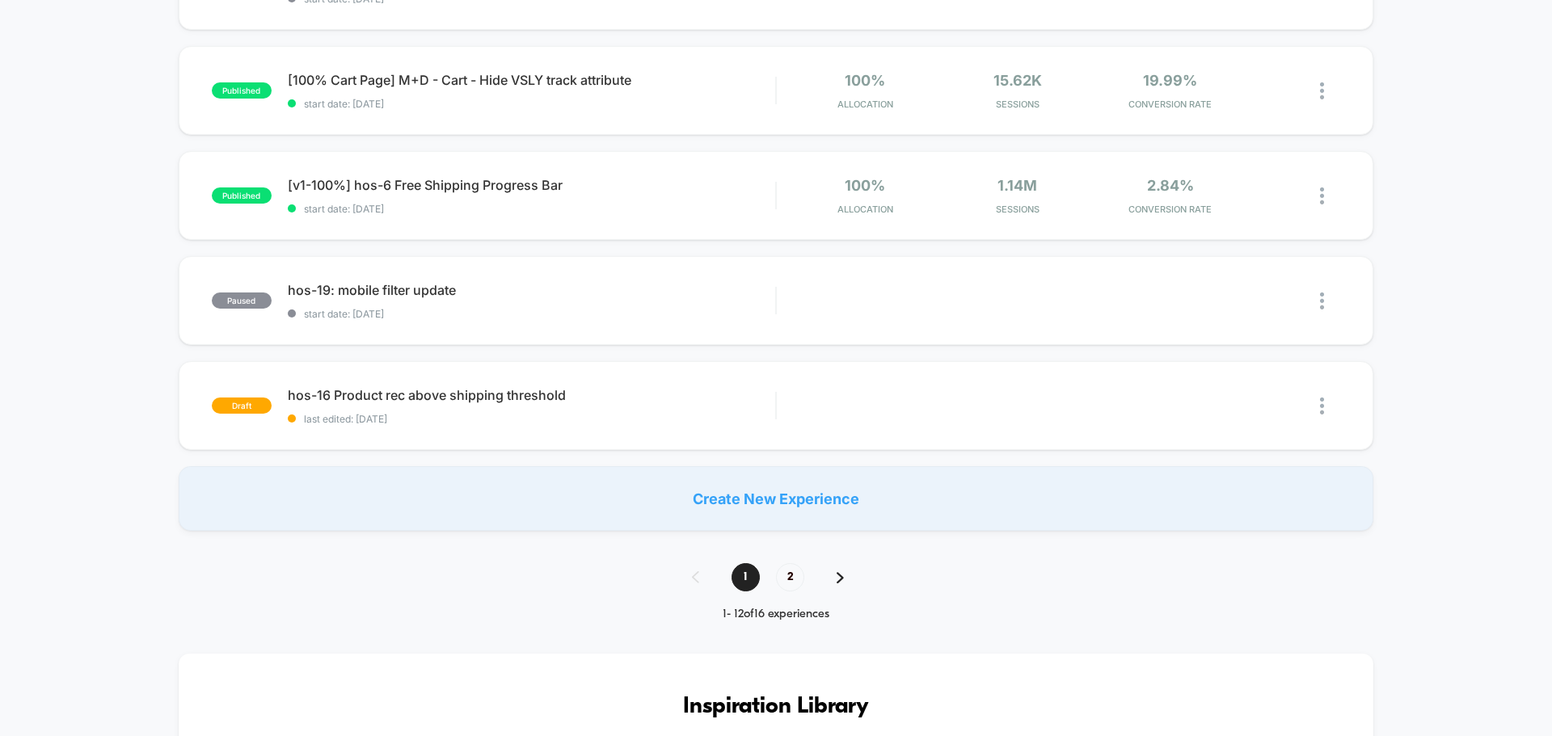
scroll to position [970, 0]
click at [495, 398] on span "hos-16 Product rec above shipping threshold Click to edit experience details" at bounding box center [531, 396] width 487 height 16
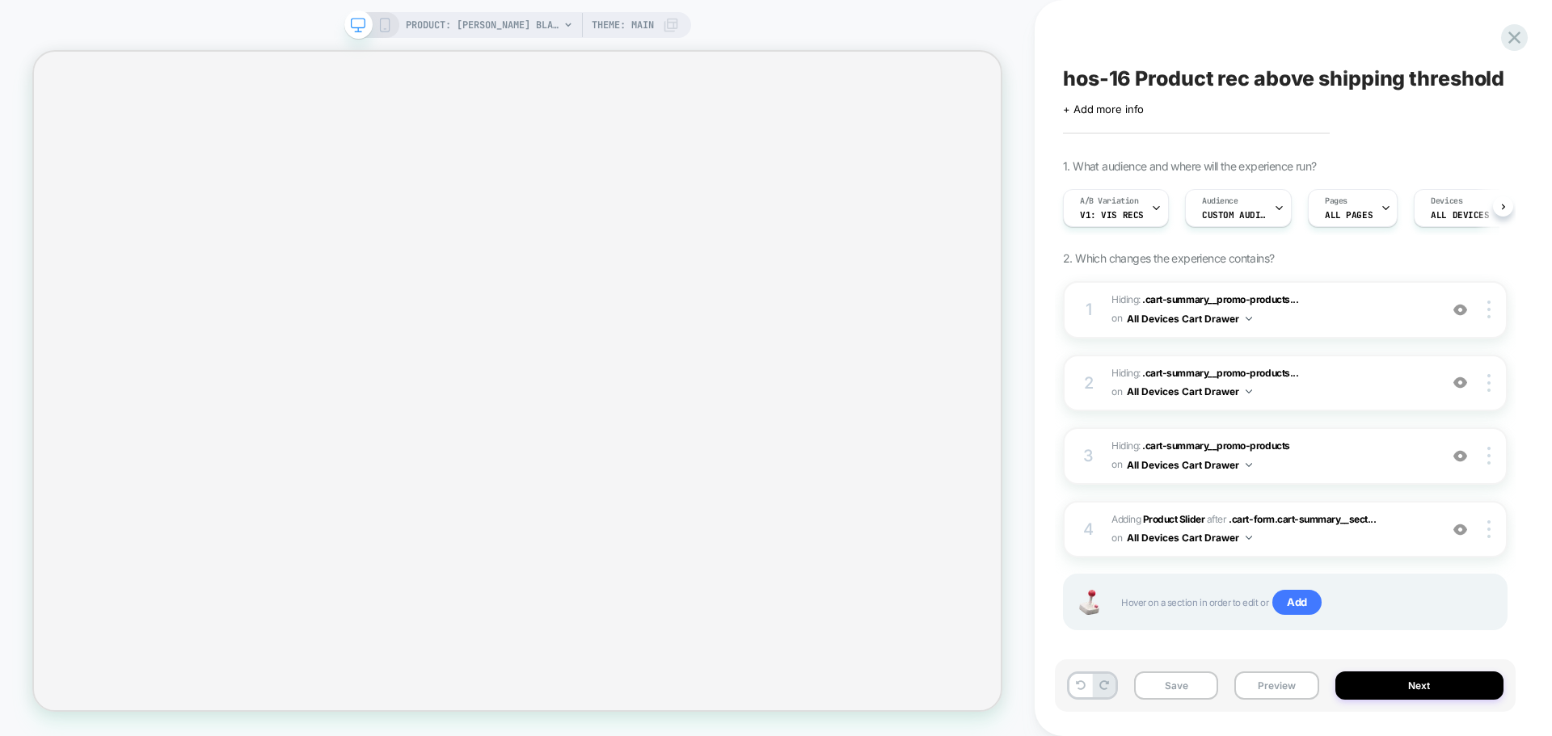
scroll to position [0, 1]
click at [1162, 83] on span "hos-16 Product rec above shipping threshold" at bounding box center [1283, 78] width 441 height 24
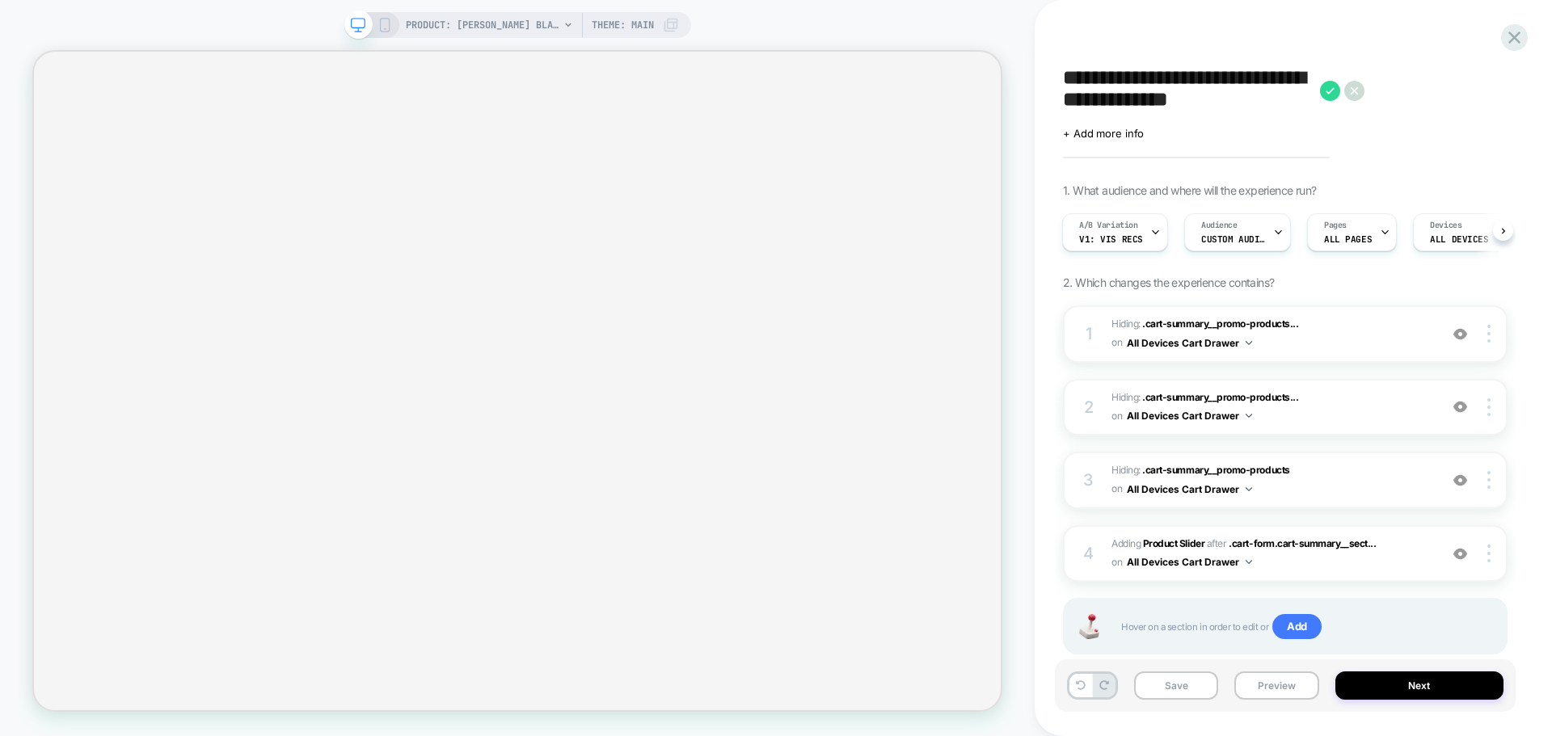
click at [1162, 83] on textarea "**********" at bounding box center [1187, 90] width 249 height 48
click at [1162, 83] on textarea "**********" at bounding box center [1259, 90] width 392 height 48
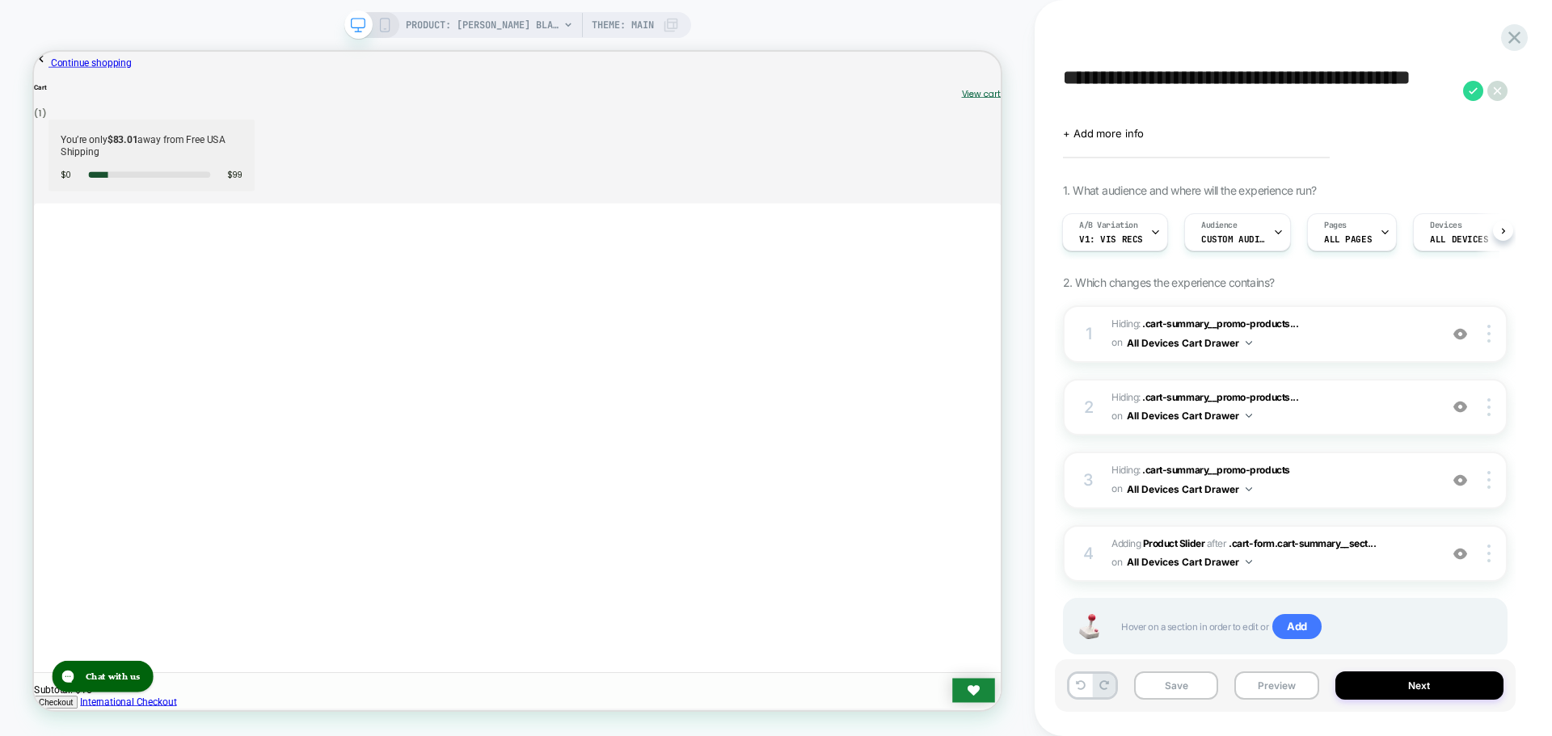
scroll to position [0, 0]
